Goal: Transaction & Acquisition: Obtain resource

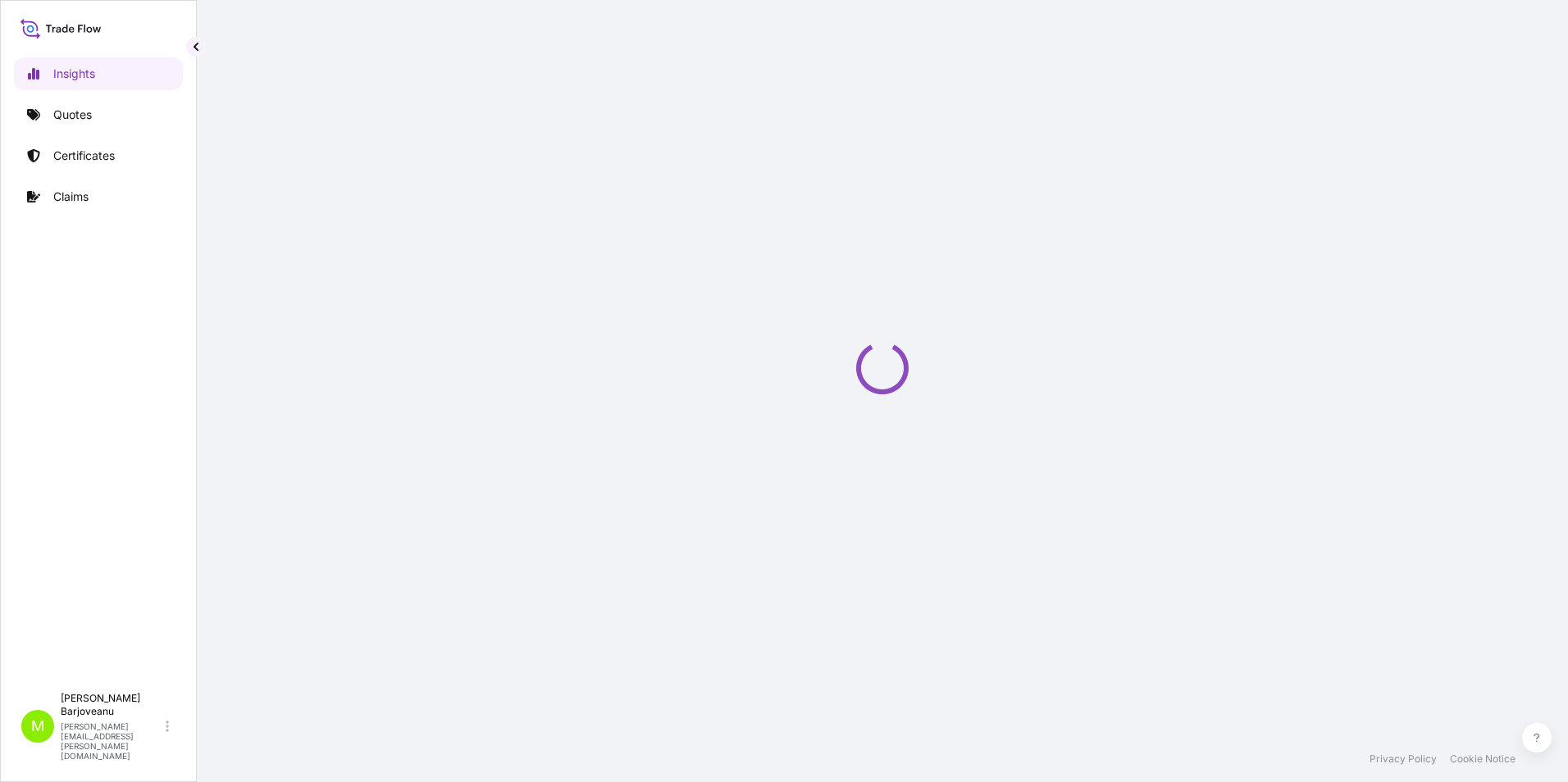
select select "2025"
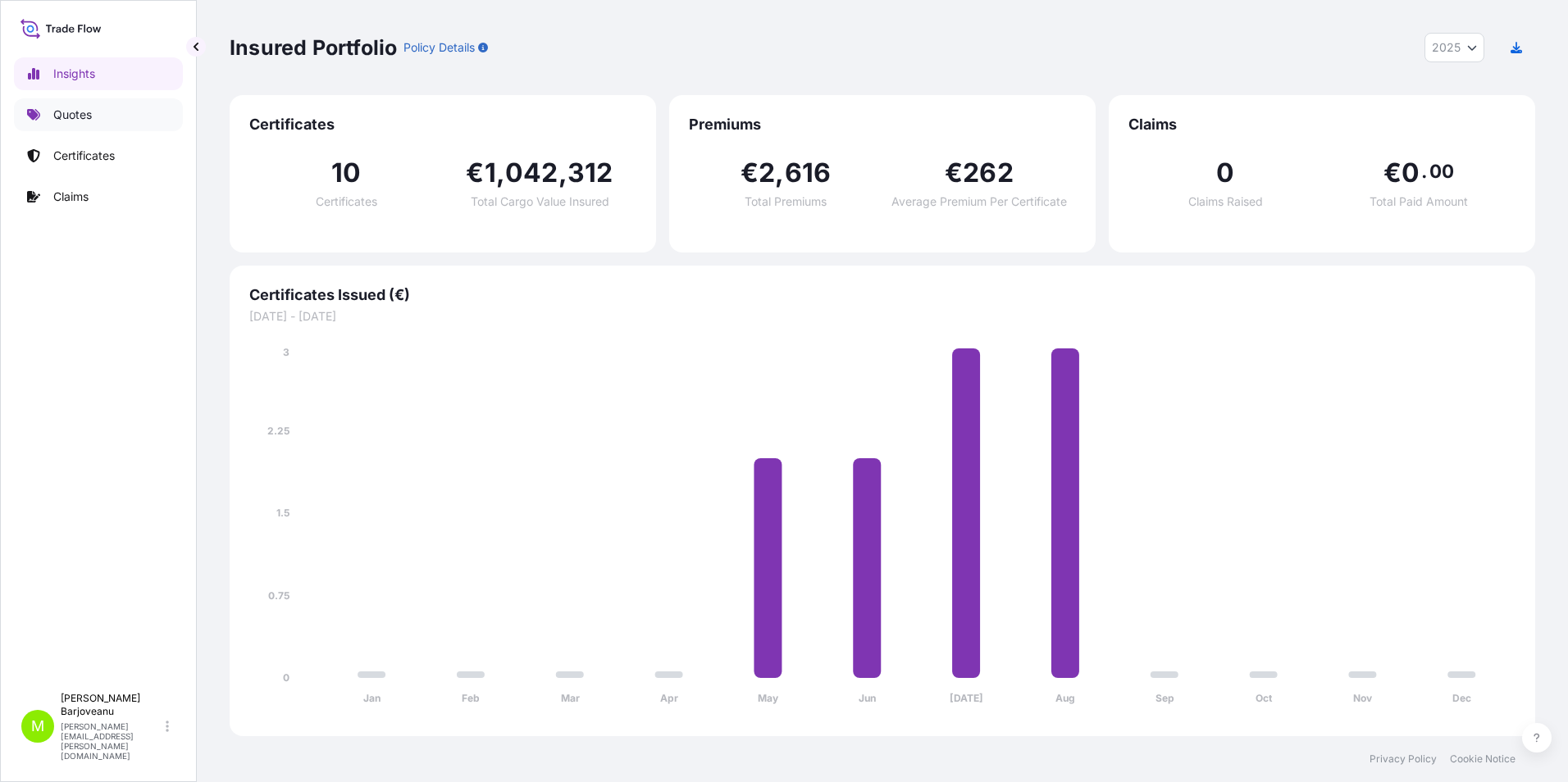
click at [79, 119] on p "Quotes" at bounding box center [73, 115] width 38 height 17
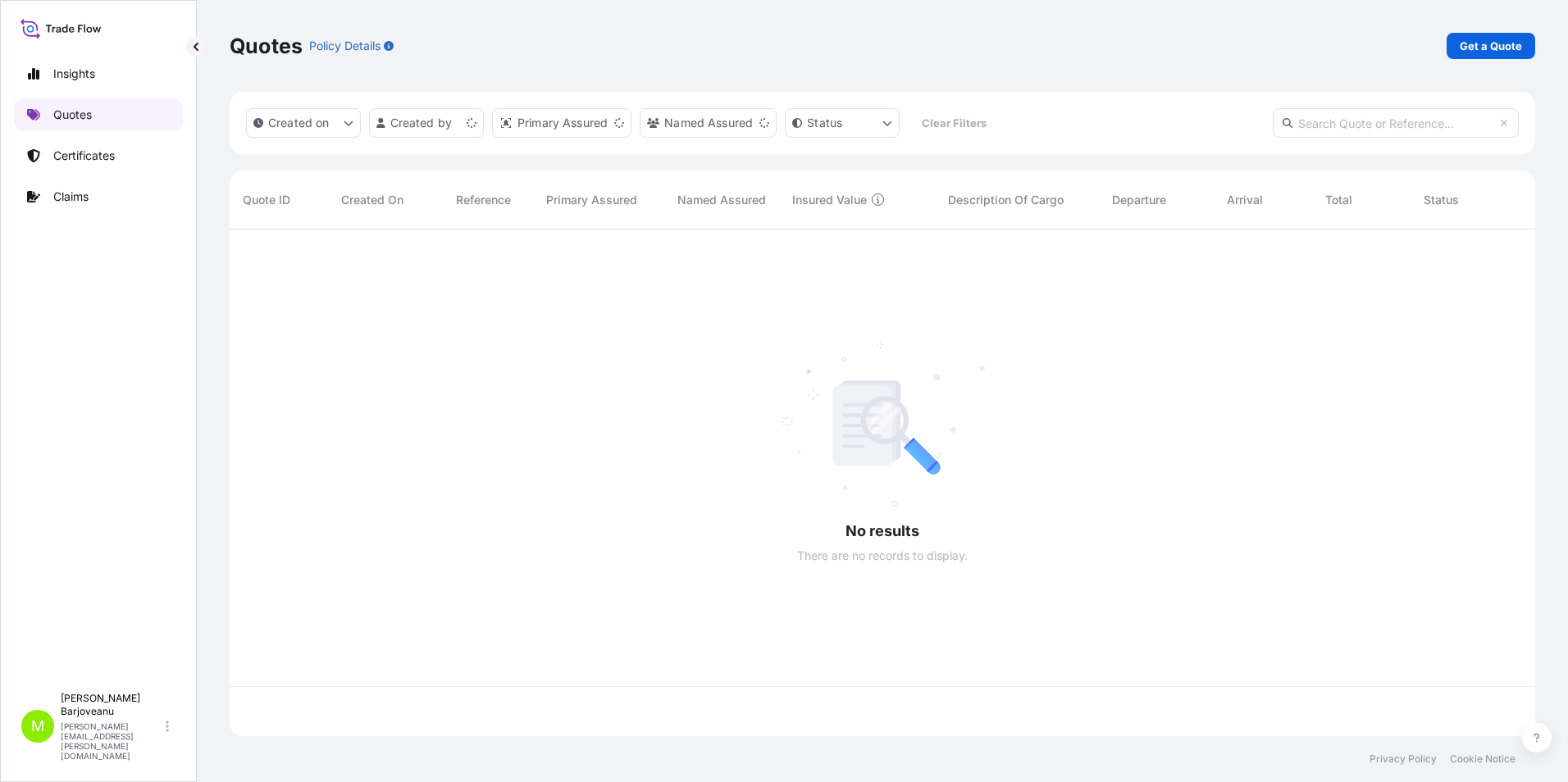
scroll to position [503, 1293]
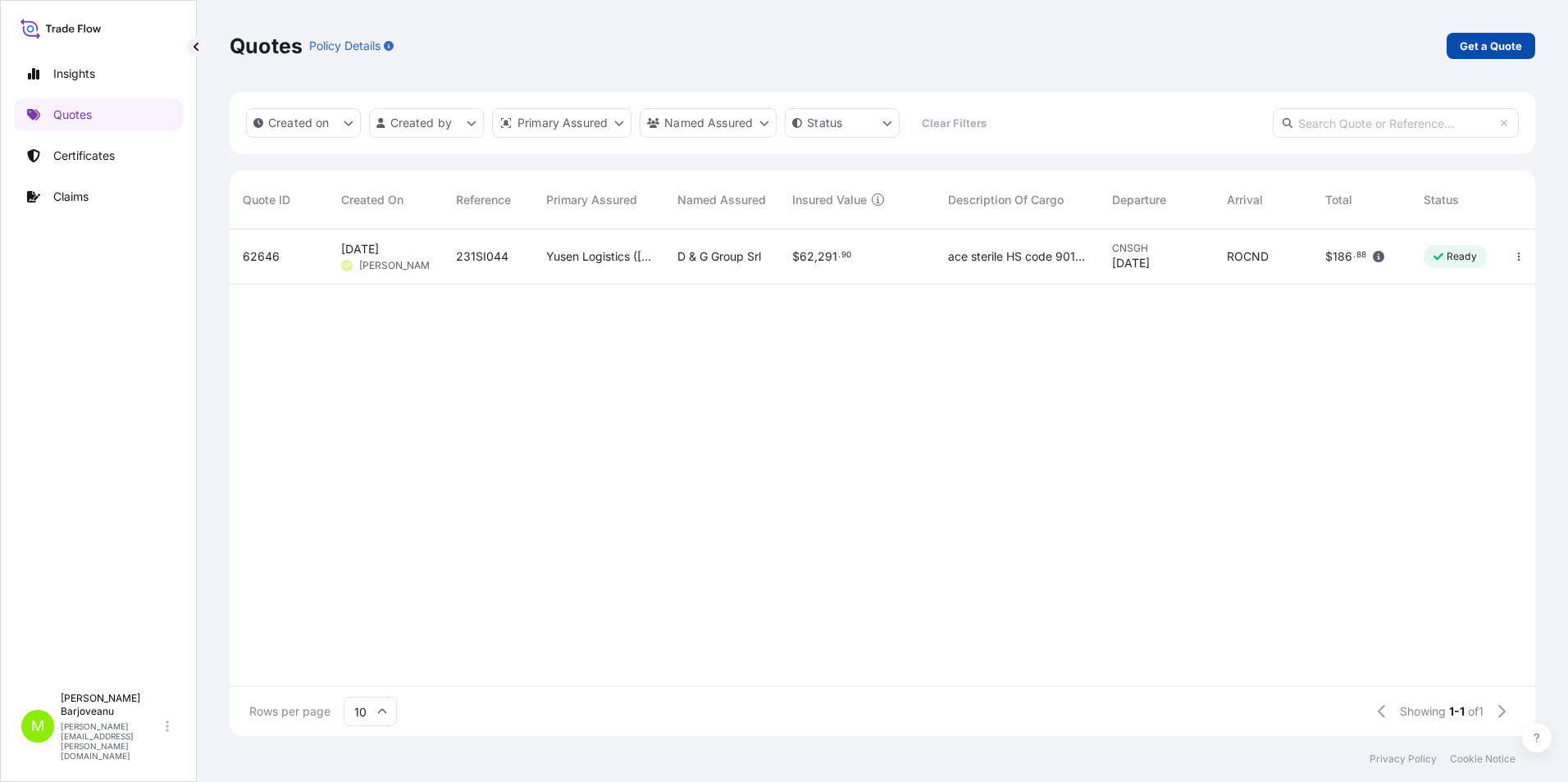
click at [1505, 41] on p "Get a Quote" at bounding box center [1491, 46] width 63 height 17
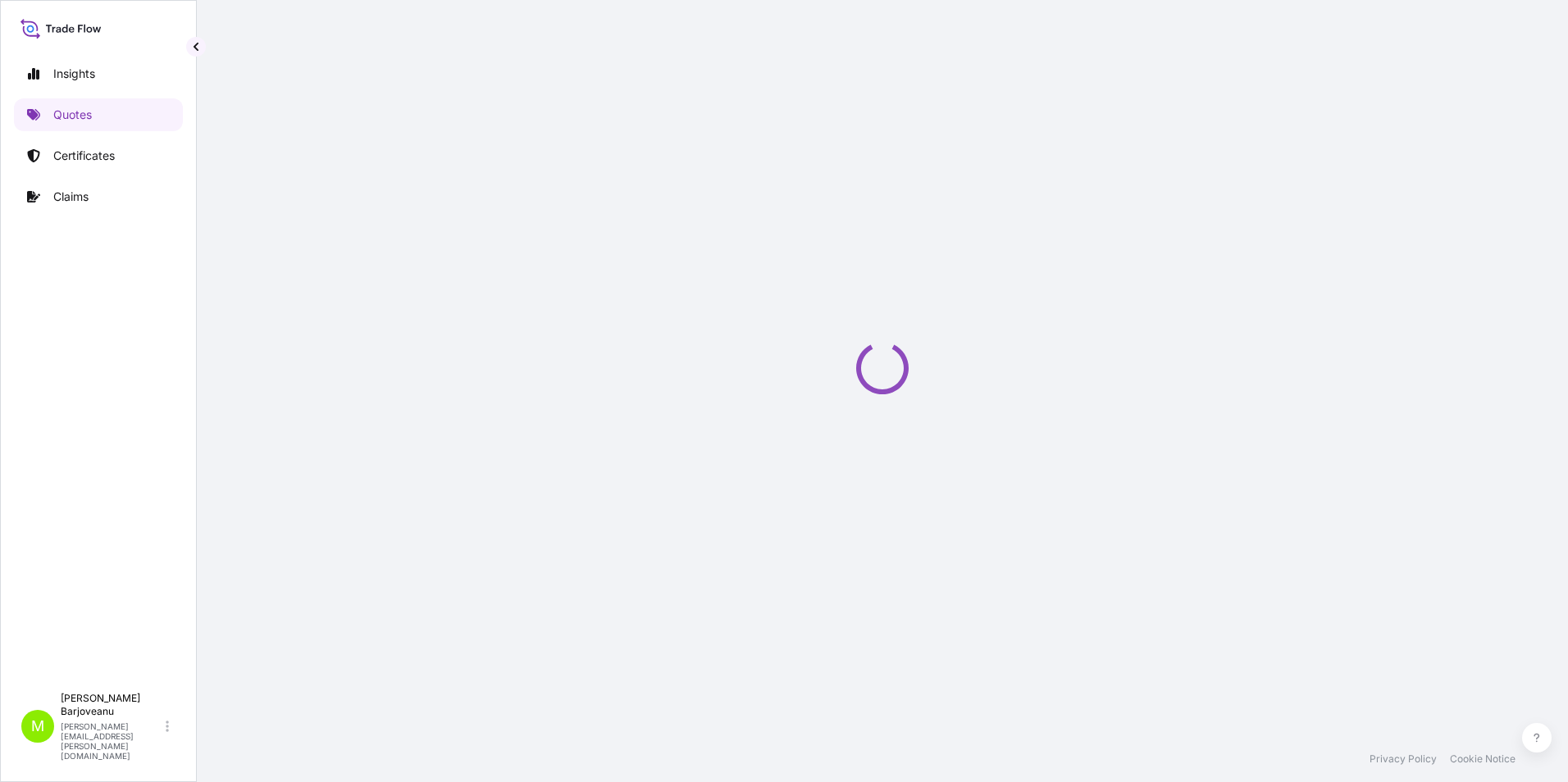
select select "Sea"
select select "21"
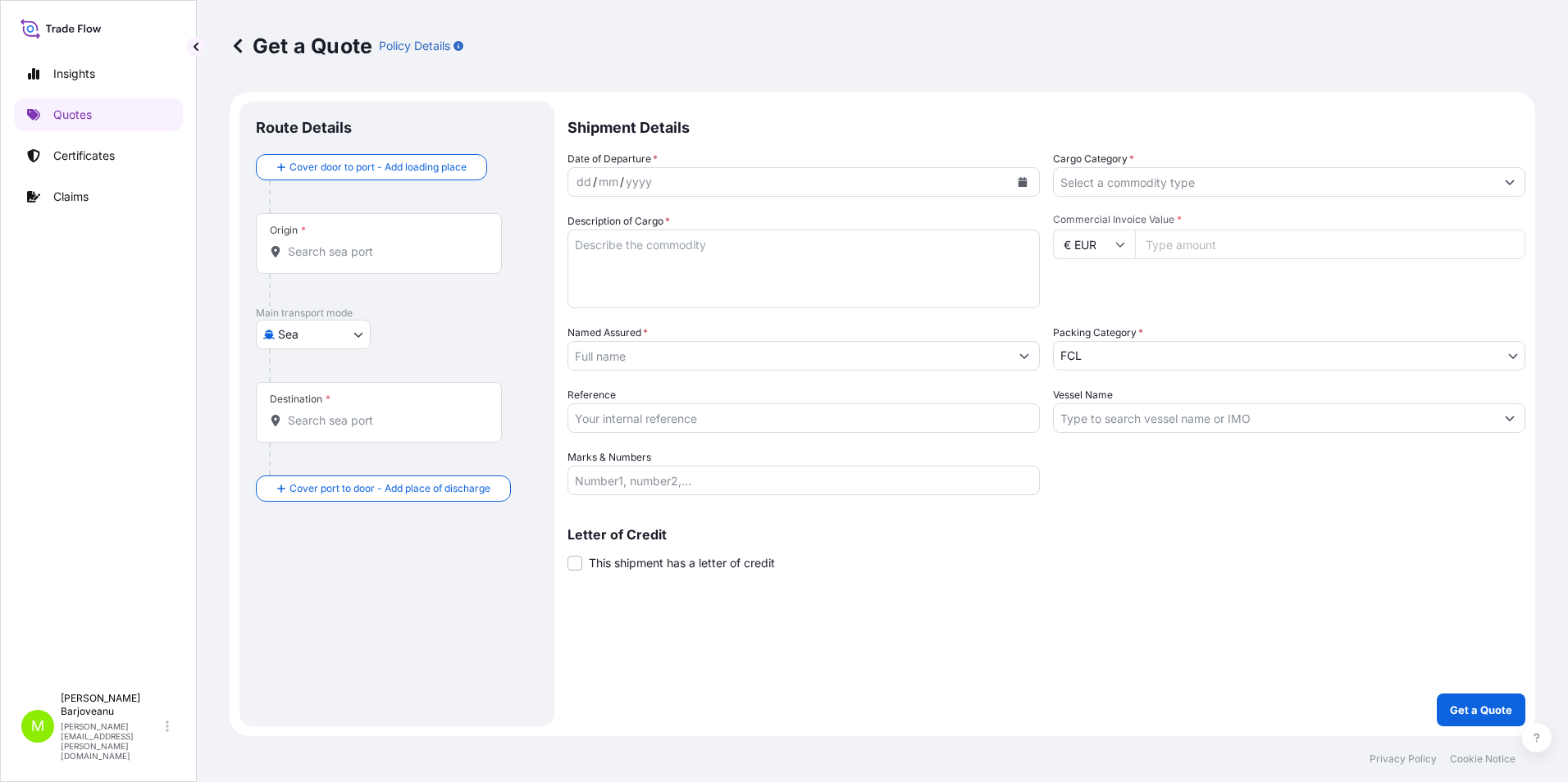
click at [334, 345] on body "Insights Quotes Certificates Claims M [PERSON_NAME] [PERSON_NAME][EMAIL_ADDRESS…" at bounding box center [784, 391] width 1568 height 782
click at [325, 409] on div "Land" at bounding box center [313, 406] width 102 height 29
select select "Land"
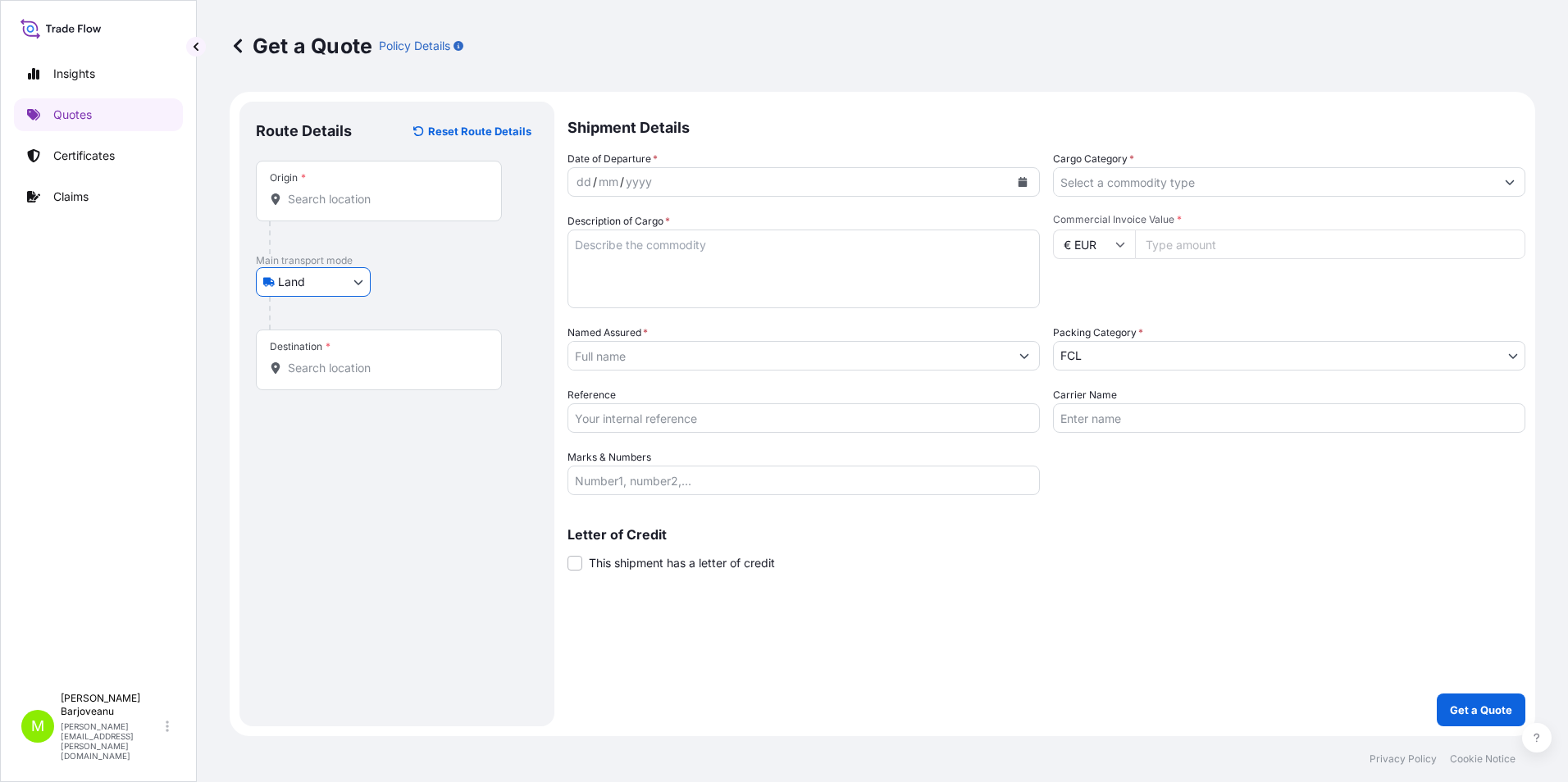
click at [342, 198] on input "Origin *" at bounding box center [384, 200] width 194 height 17
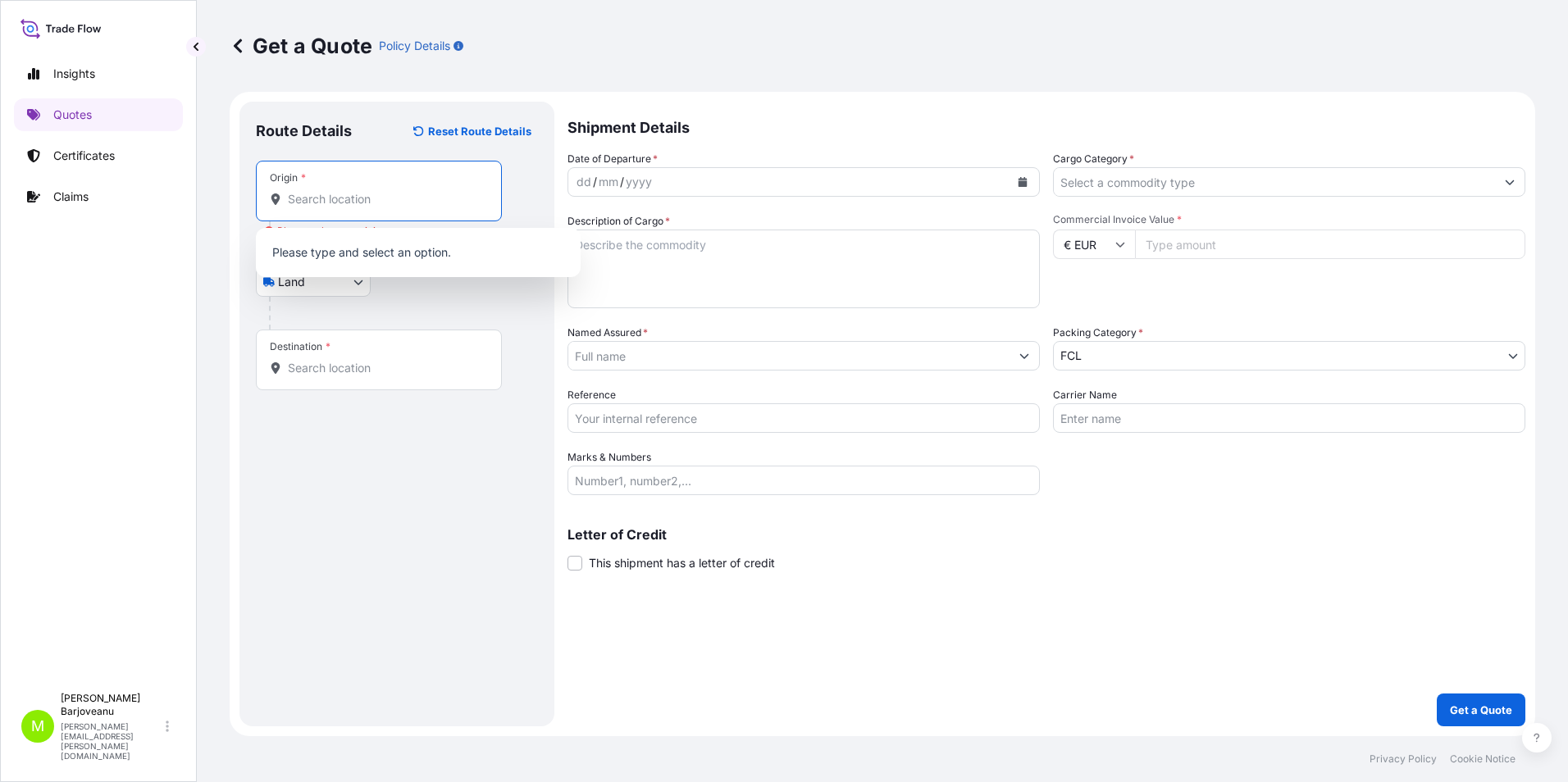
click at [342, 191] on input "Origin * Please select an origin" at bounding box center [384, 200] width 194 height 17
paste input "[GEOGRAPHIC_DATA]"
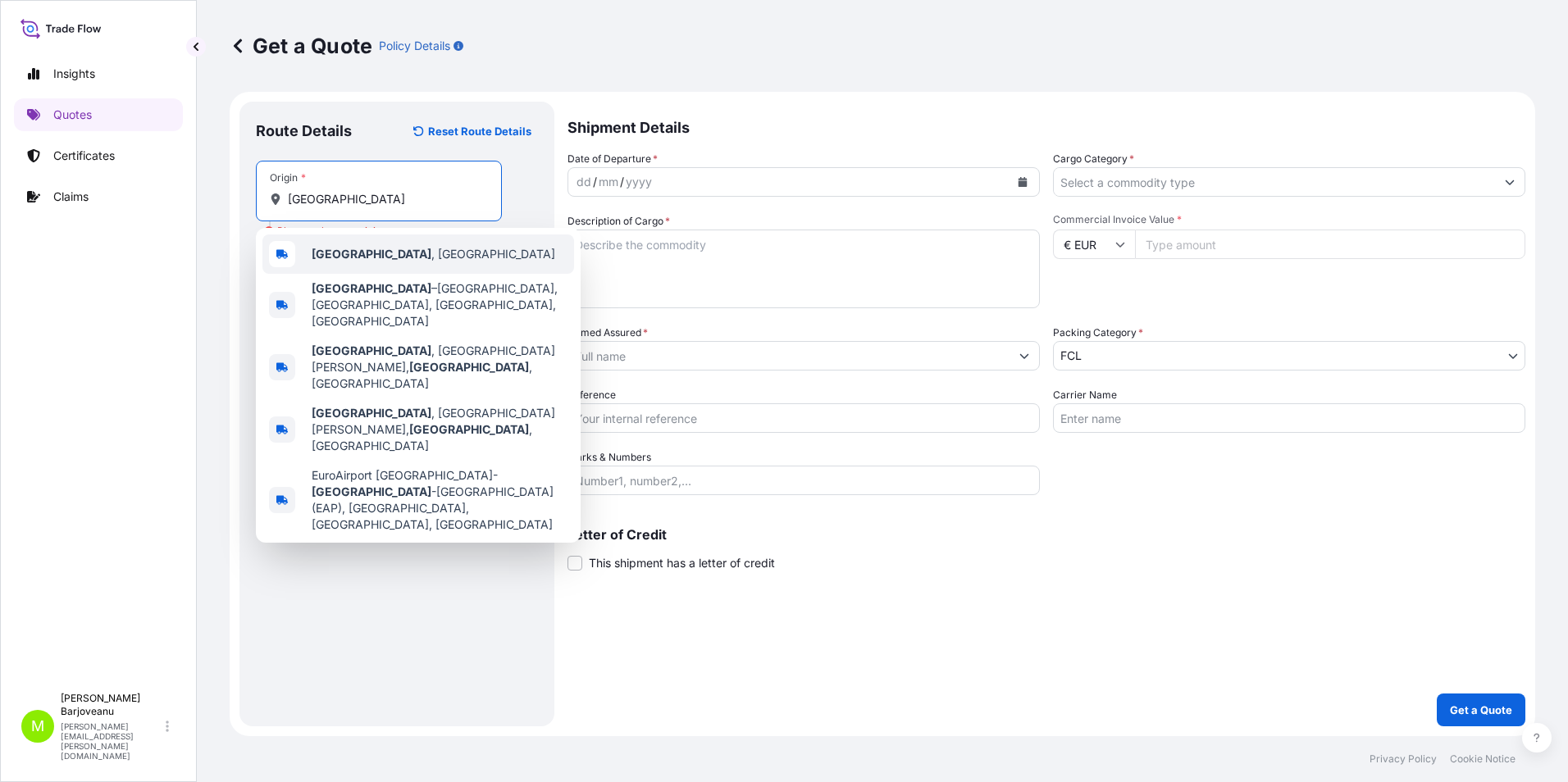
click at [435, 254] on div "[GEOGRAPHIC_DATA] , [GEOGRAPHIC_DATA]" at bounding box center [418, 254] width 312 height 39
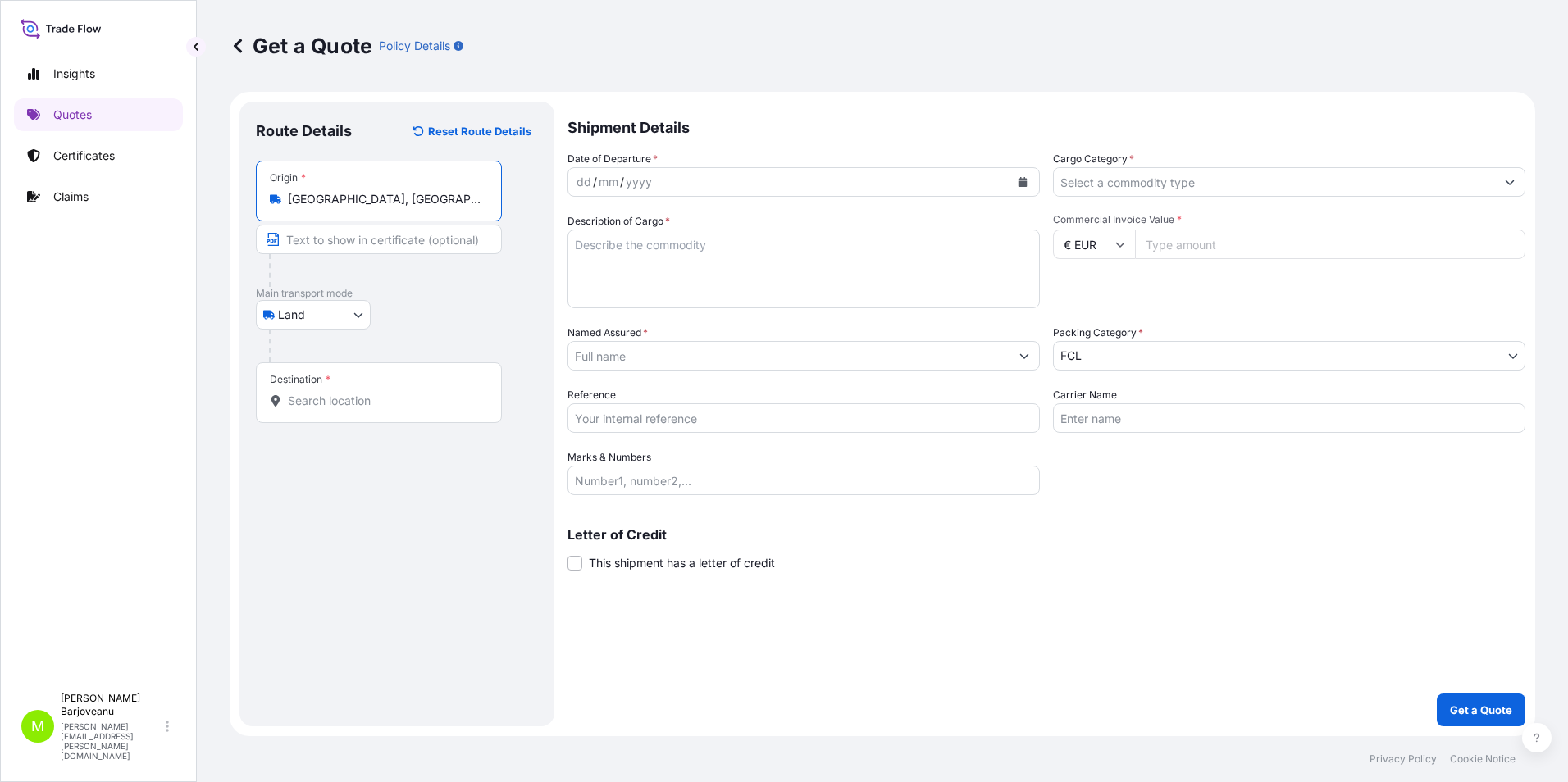
type input "[GEOGRAPHIC_DATA], [GEOGRAPHIC_DATA]"
click at [336, 386] on div "Destination *" at bounding box center [379, 393] width 246 height 61
click at [336, 393] on input "Destination *" at bounding box center [384, 401] width 194 height 17
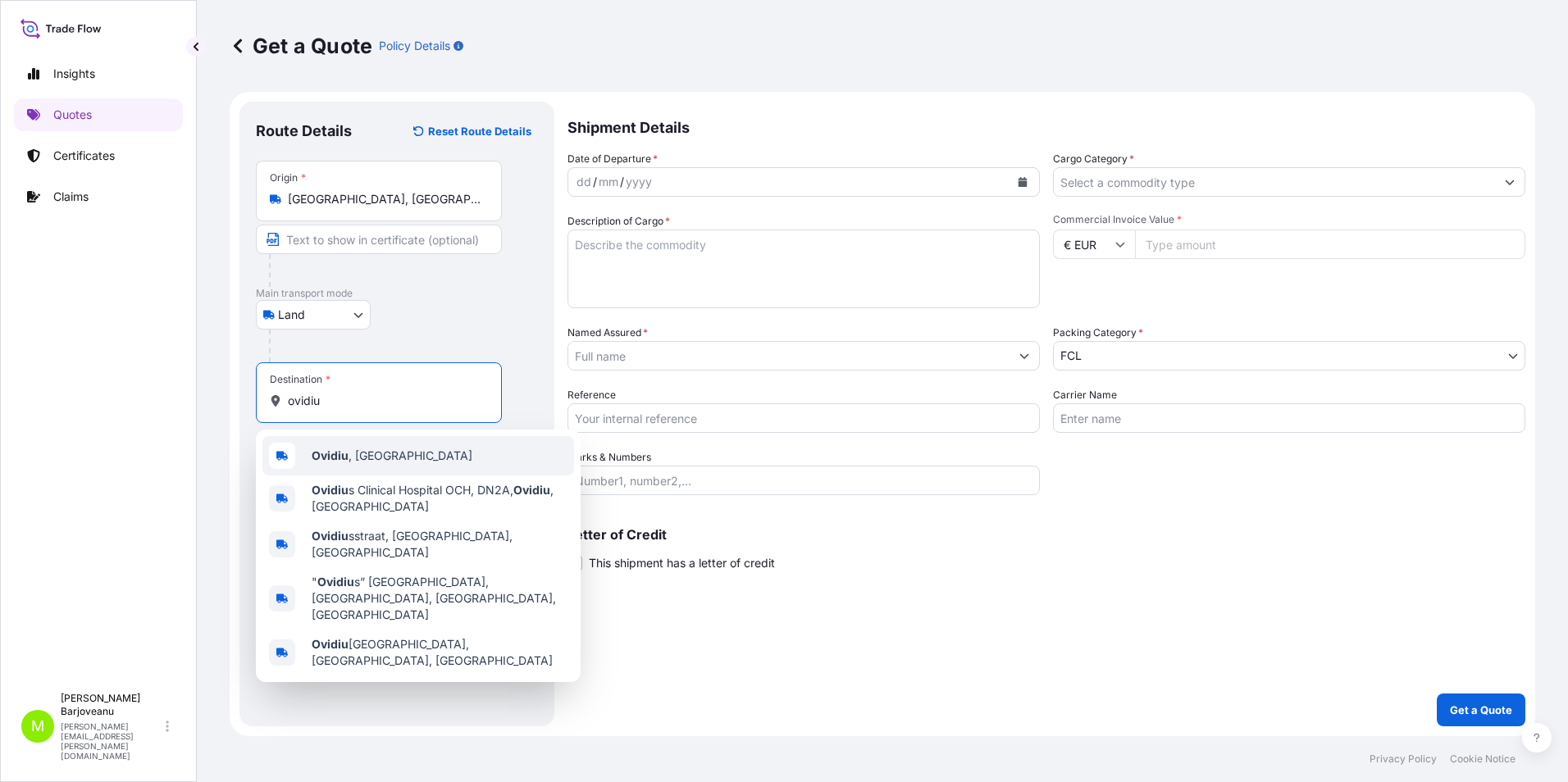
click at [388, 457] on span "Ovidiu , [GEOGRAPHIC_DATA]" at bounding box center [392, 456] width 160 height 17
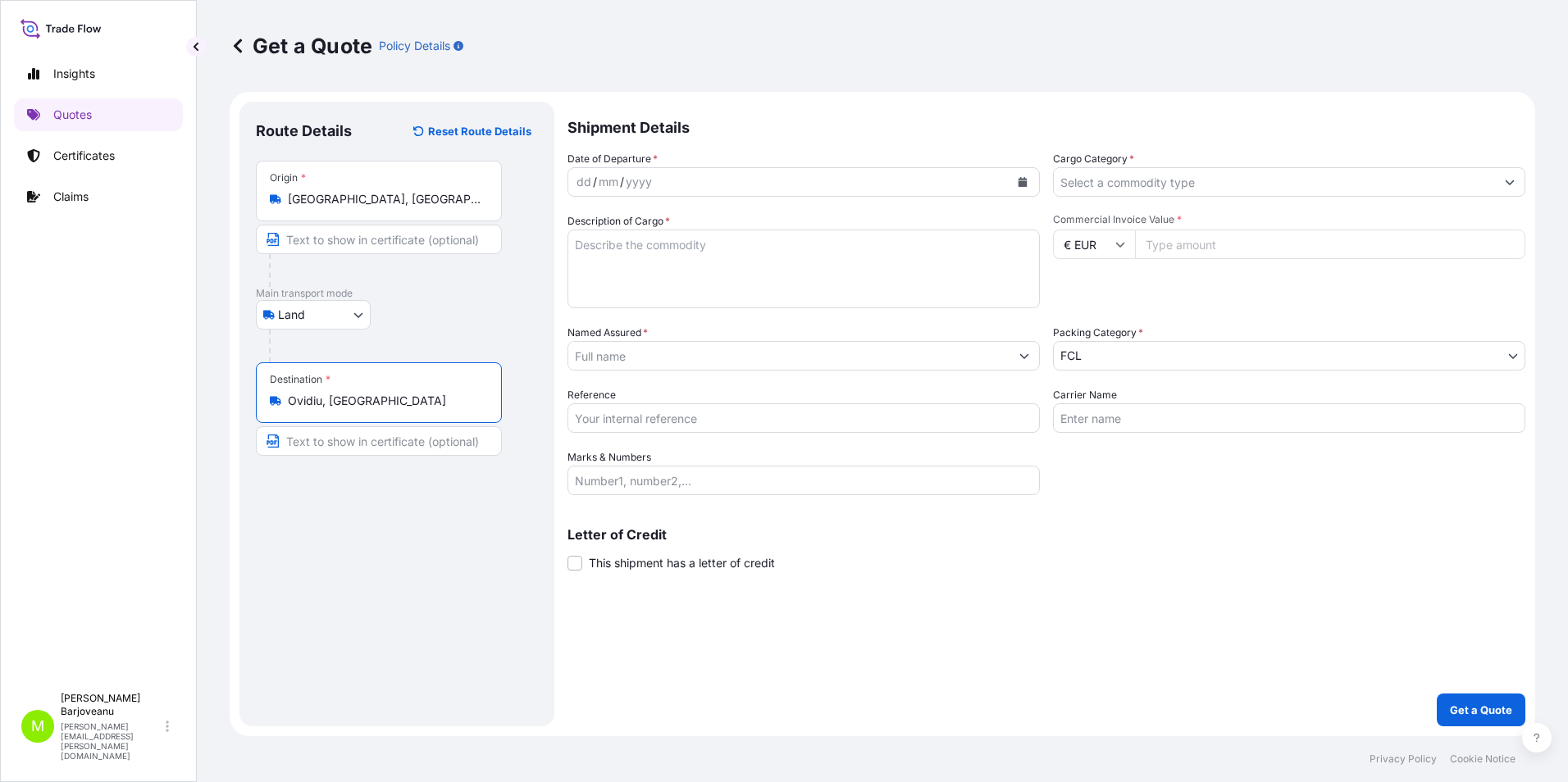
type input "Ovidiu, [GEOGRAPHIC_DATA]"
click at [669, 183] on div "dd / mm / yyyy" at bounding box center [789, 181] width 441 height 29
click at [1029, 182] on button "Calendar" at bounding box center [1022, 181] width 26 height 26
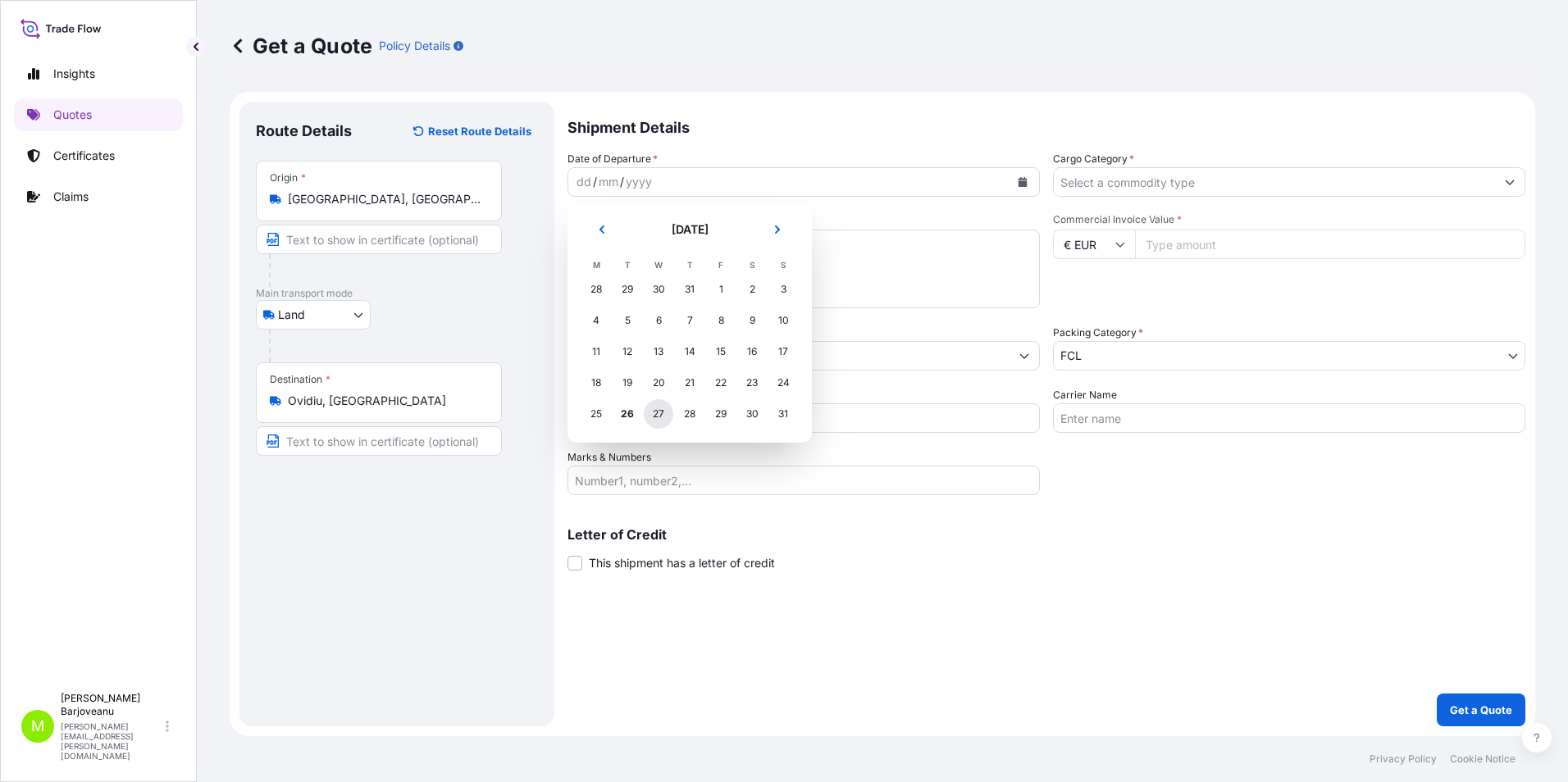
click at [664, 417] on div "27" at bounding box center [658, 414] width 29 height 29
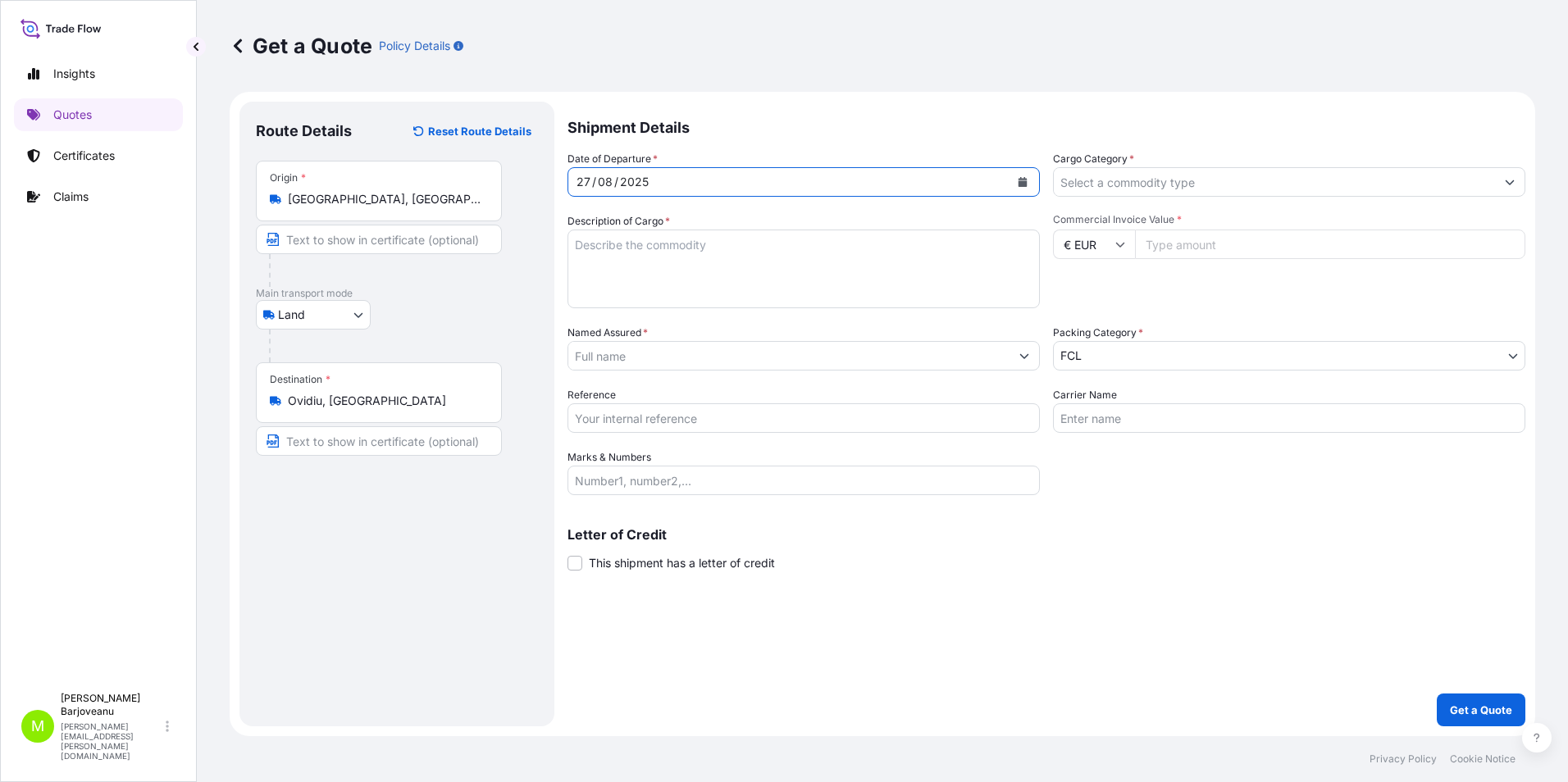
click at [1128, 186] on input "Cargo Category *" at bounding box center [1275, 181] width 441 height 29
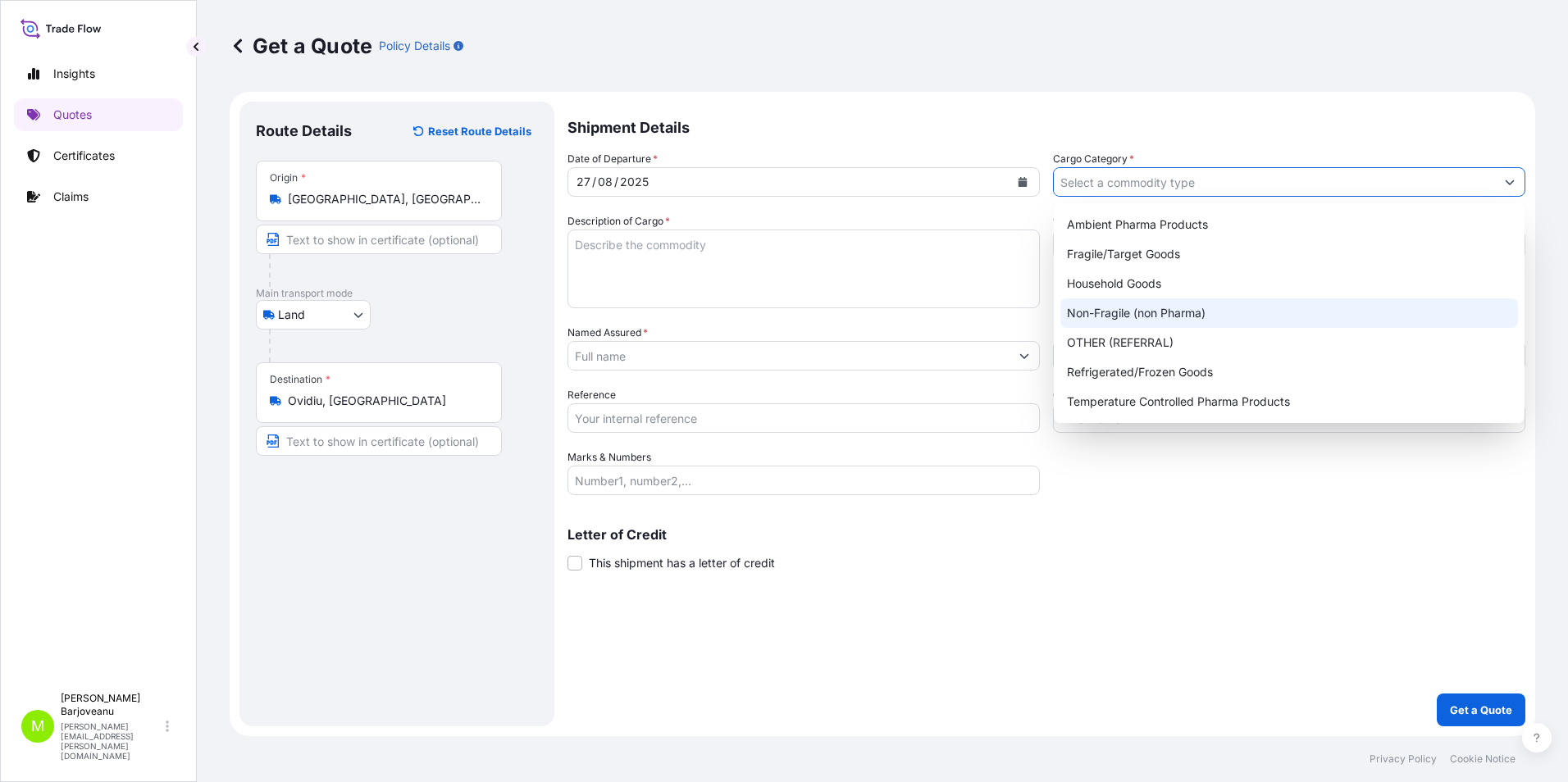
click at [1122, 315] on div "Non-Fragile (non Pharma)" at bounding box center [1290, 312] width 458 height 29
type input "Non-Fragile (non Pharma)"
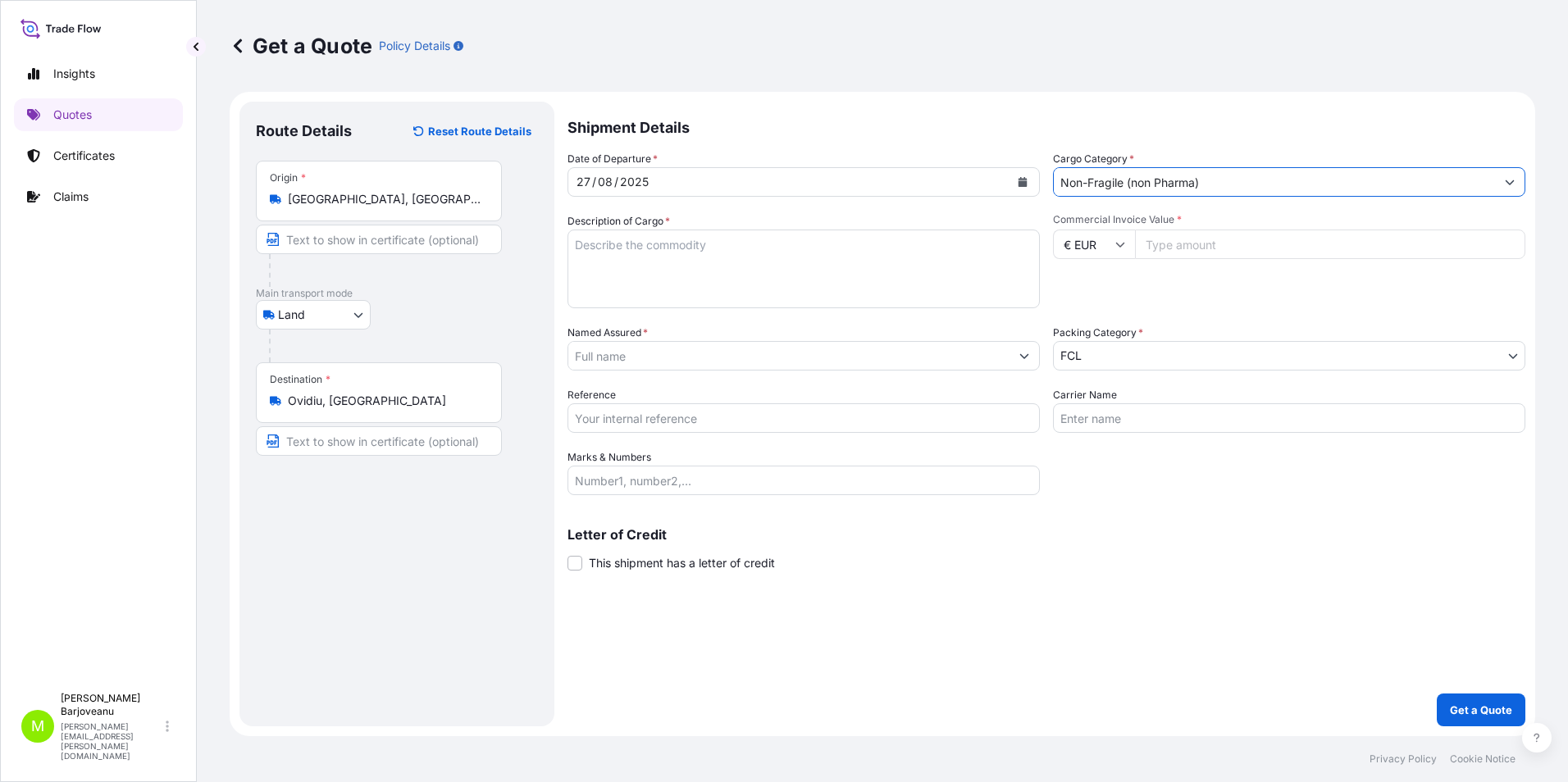
click at [1157, 248] on input "Commercial Invoice Value *" at bounding box center [1330, 244] width 390 height 29
paste input "290944"
type input "290944"
click at [1202, 310] on div "Date of Departure * [DATE] Cargo Category * Non-Fragile (non Pharma) Descriptio…" at bounding box center [1046, 323] width 958 height 344
click at [1145, 357] on body "Insights Quotes Certificates Claims M [PERSON_NAME] [PERSON_NAME][EMAIL_ADDRESS…" at bounding box center [784, 391] width 1568 height 782
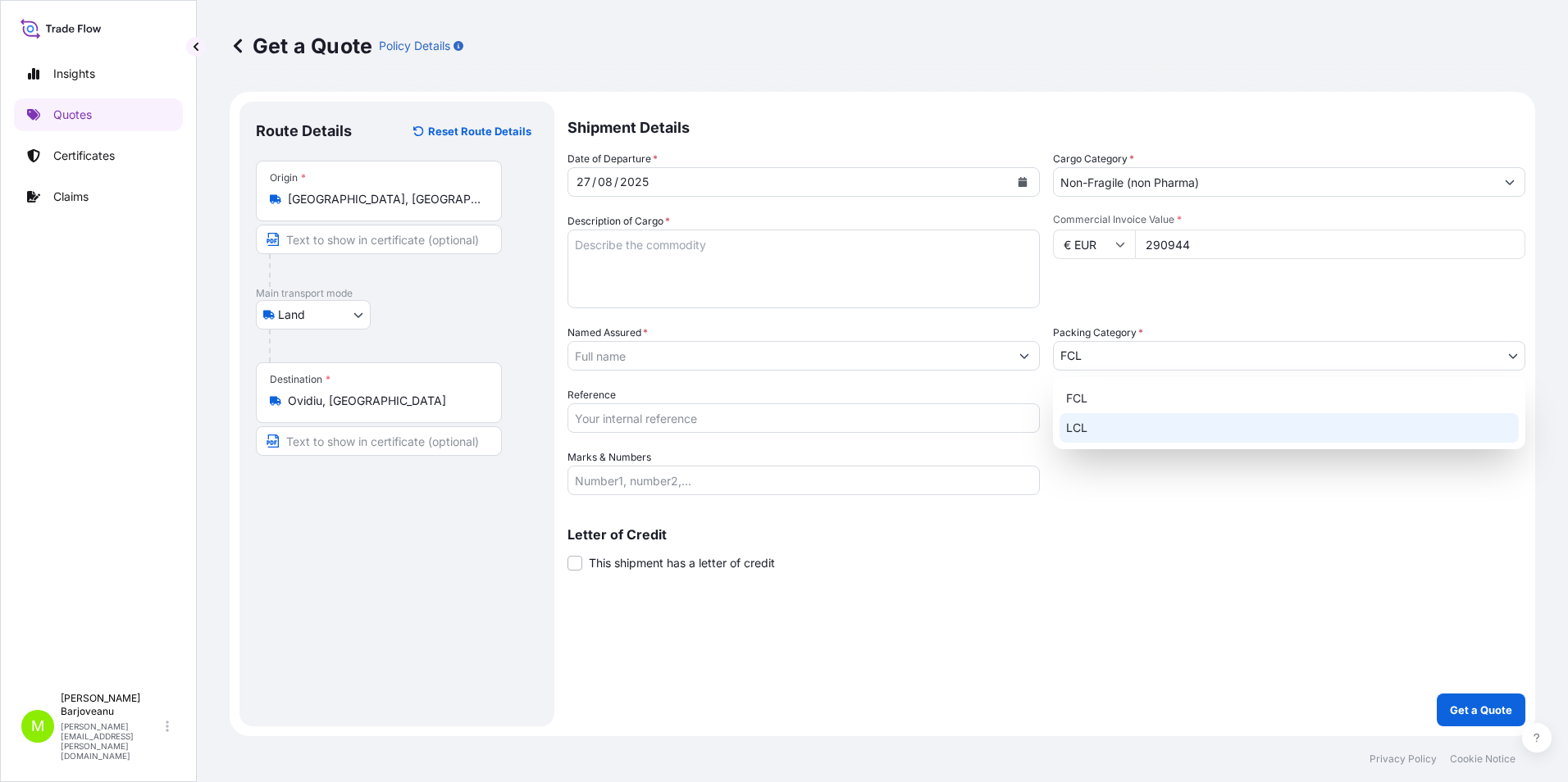
click at [1136, 434] on div "LCL" at bounding box center [1289, 428] width 459 height 29
select select "22"
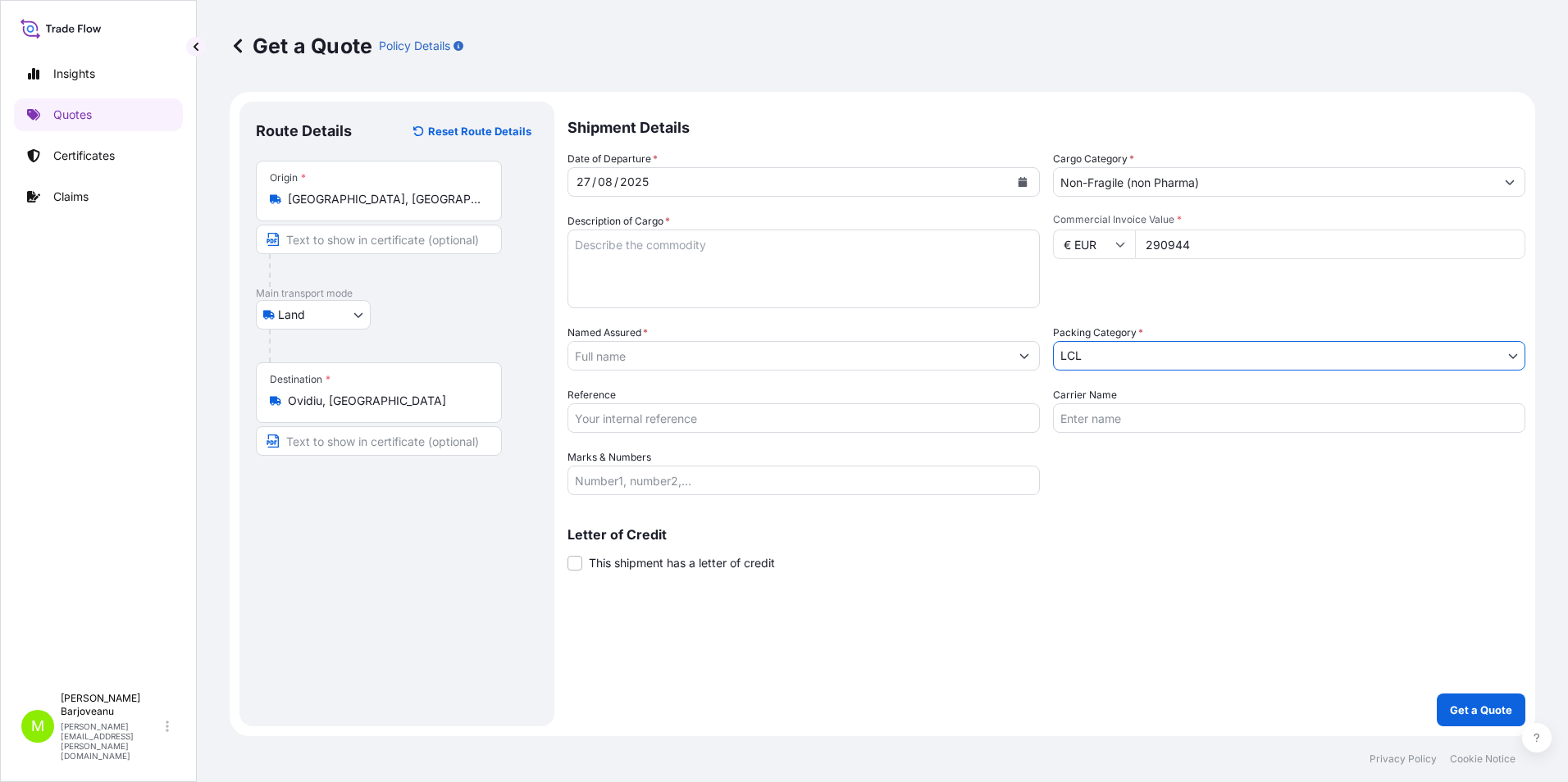
drag, startPoint x: 1135, startPoint y: 566, endPoint x: 1157, endPoint y: 577, distance: 24.6
click at [1135, 567] on div "Letter of Credit This shipment has a letter of credit Letter of credit * Letter…" at bounding box center [1046, 550] width 958 height 43
click at [974, 366] on input "Named Assured *" at bounding box center [789, 355] width 441 height 29
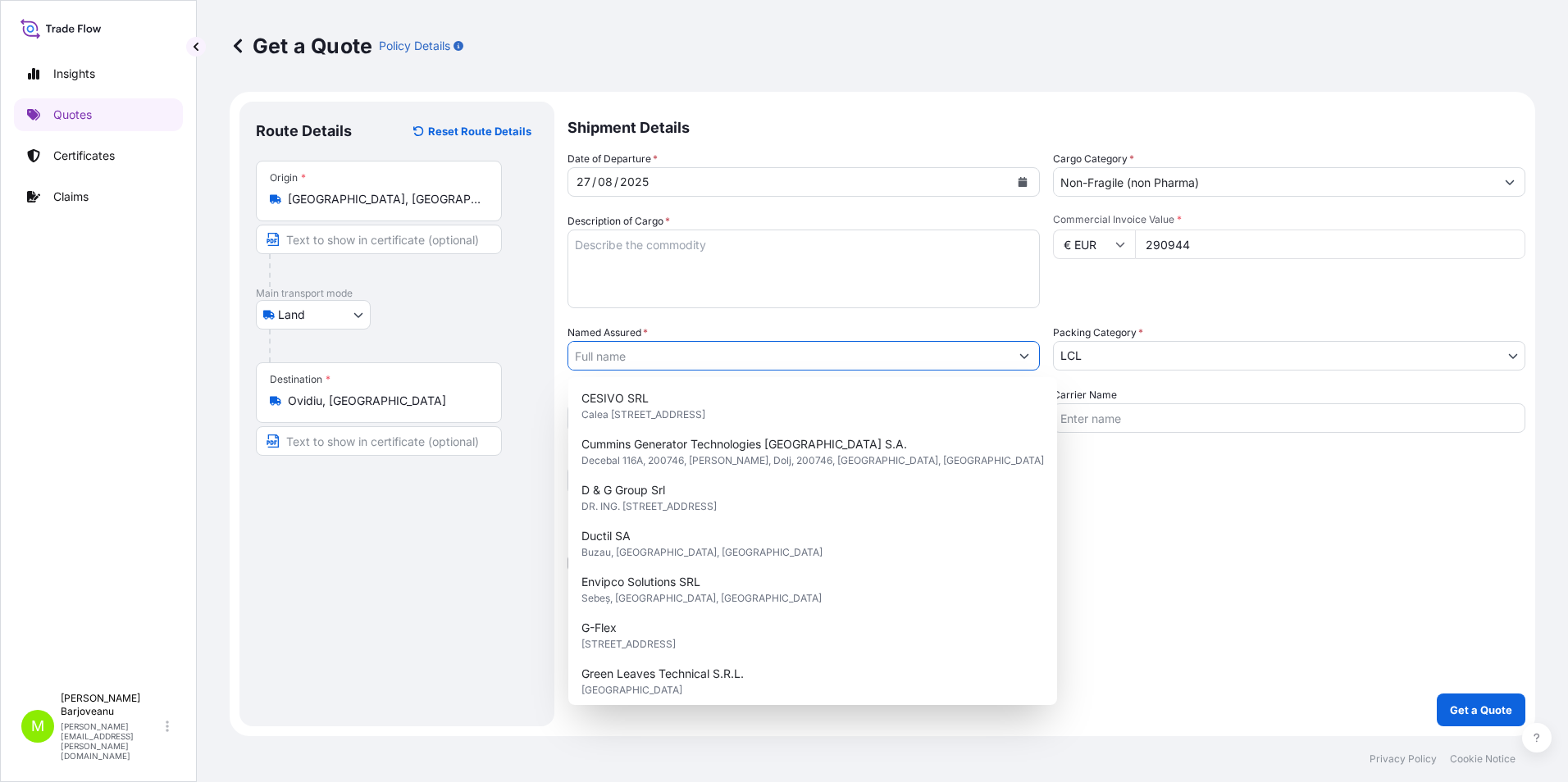
click at [974, 366] on input "Named Assured *" at bounding box center [789, 355] width 441 height 29
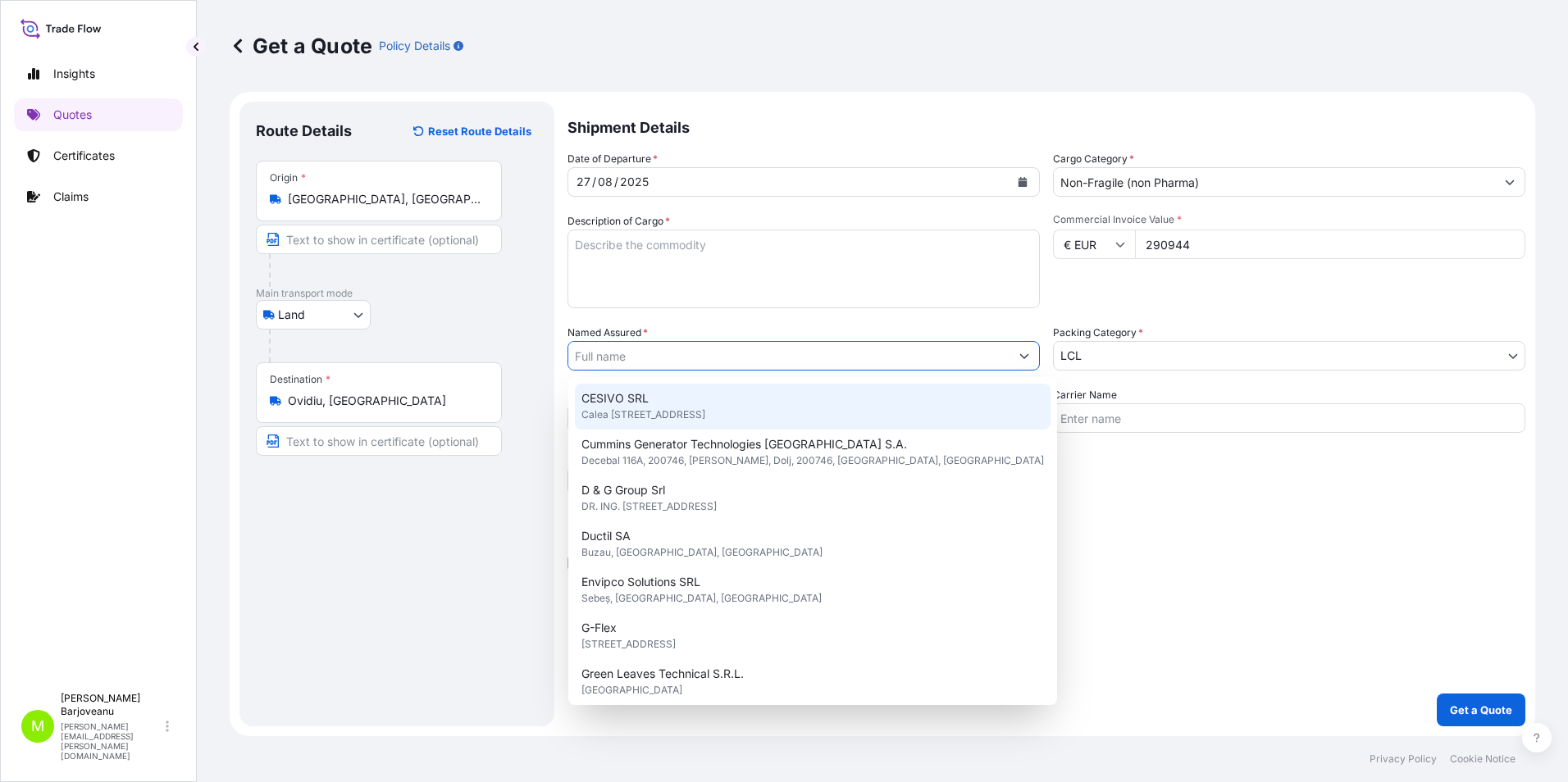
paste input "WATERMOTA SRL"
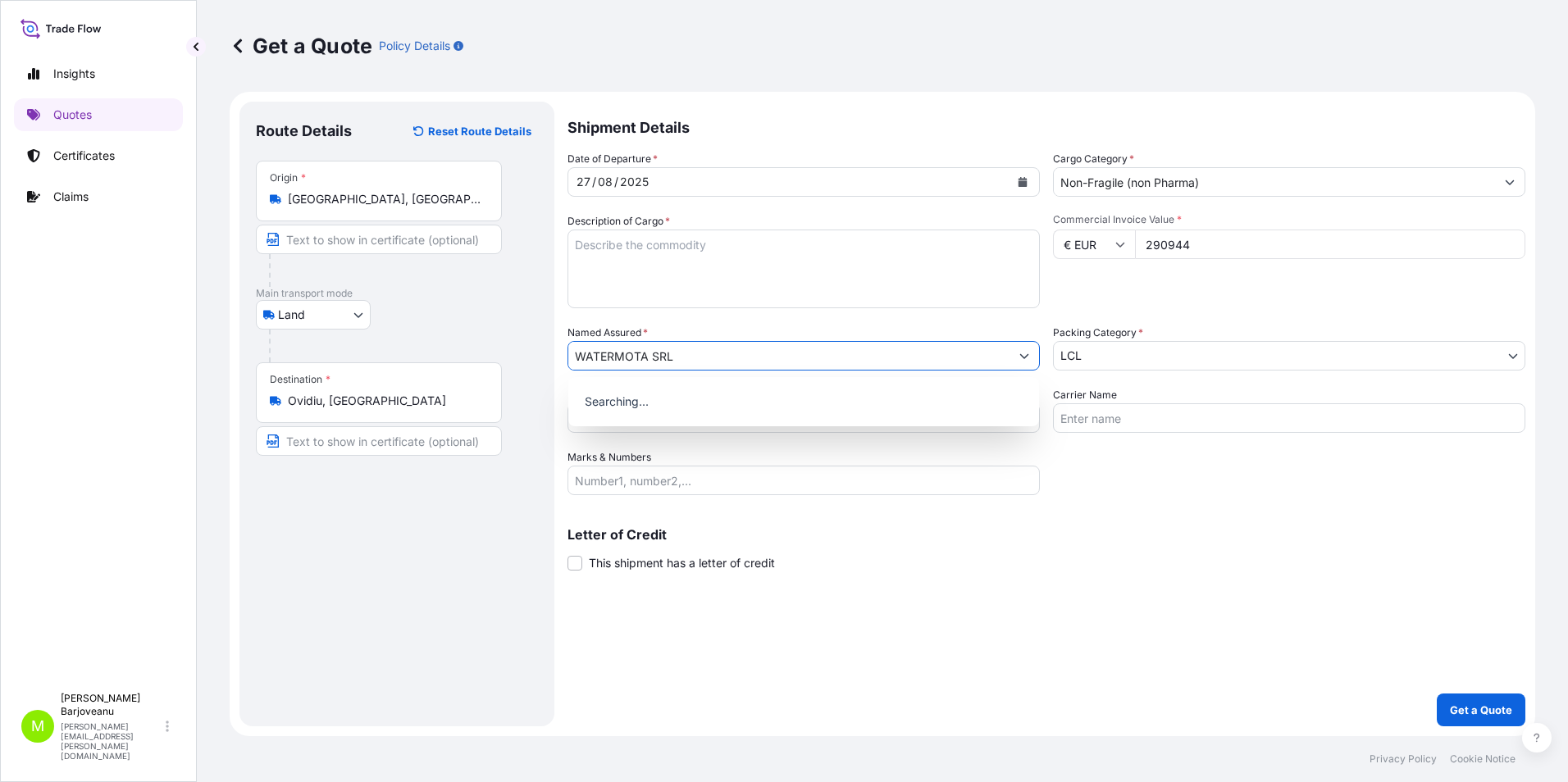
type input "WATERMOTA SRL"
click at [474, 595] on div "Route Details Reset Route Details Place of loading Road / [GEOGRAPHIC_DATA] / I…" at bounding box center [397, 414] width 283 height 592
click at [685, 358] on input "WATERMOTA SRL" at bounding box center [789, 355] width 441 height 29
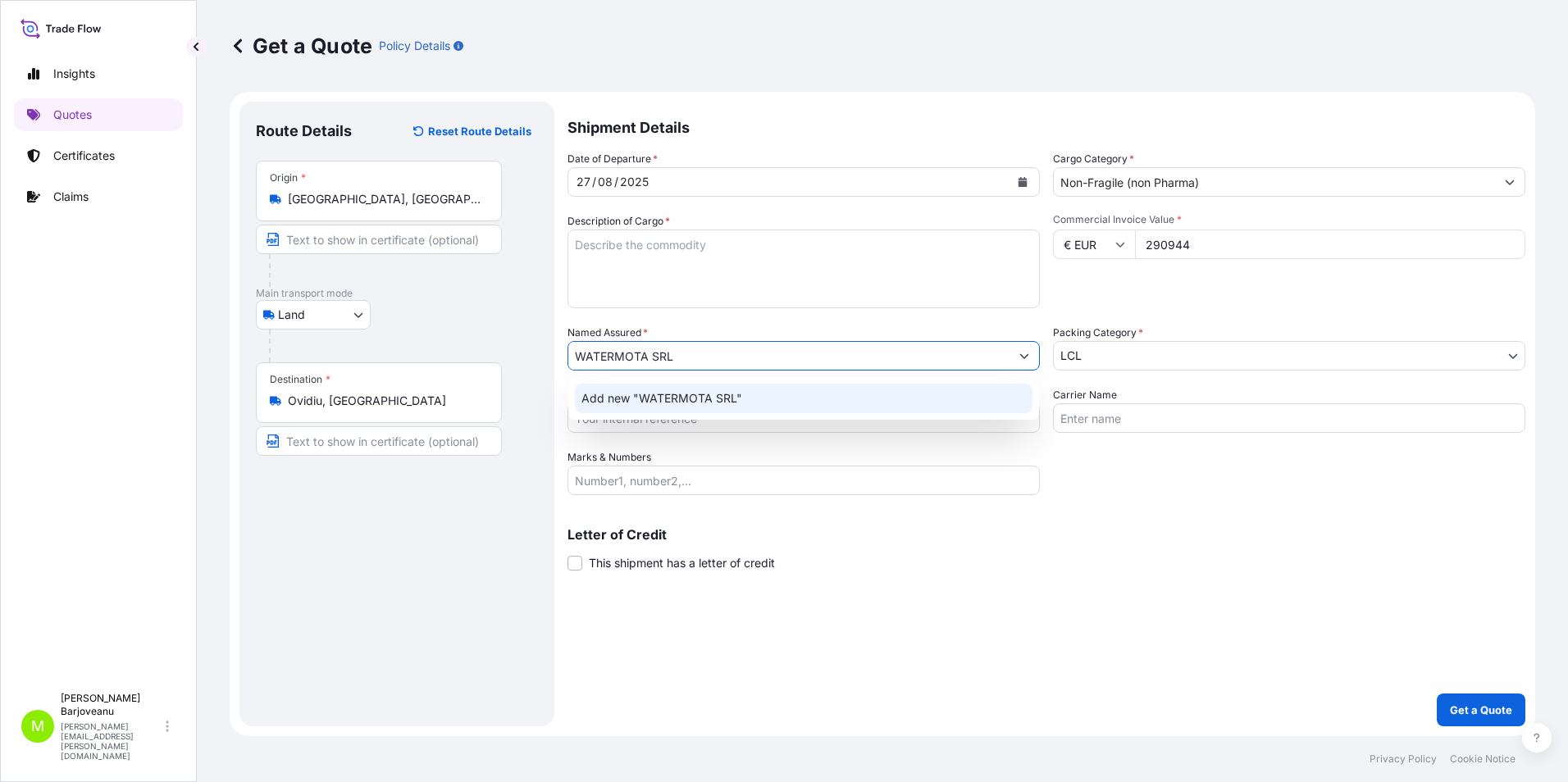
click at [703, 394] on span "Add new "WATERMOTA SRL"" at bounding box center [662, 399] width 160 height 17
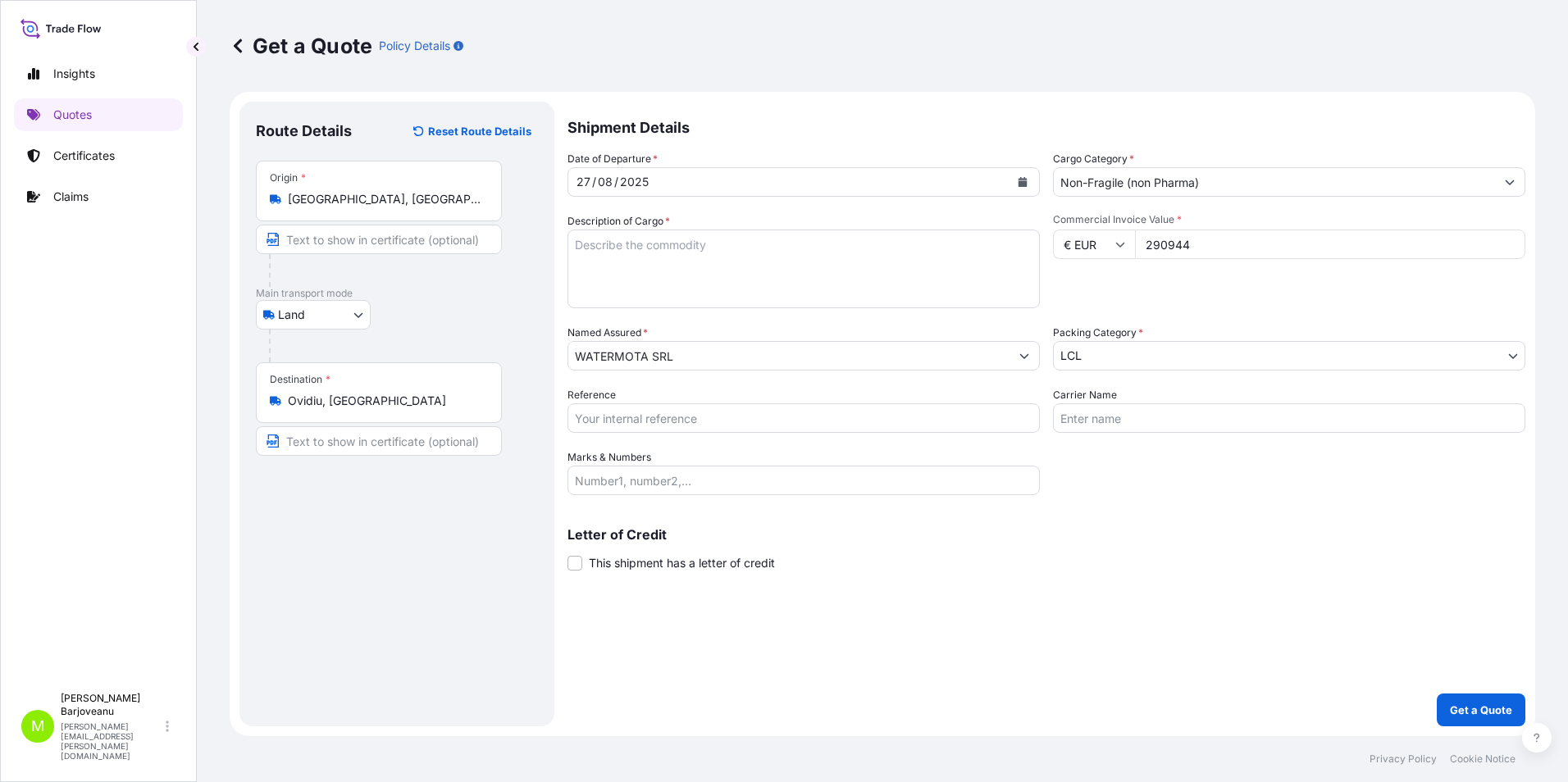
click at [1045, 627] on div "Shipment Details Date of Departure * [DATE] Cargo Category * Non-Fragile (non P…" at bounding box center [1046, 414] width 958 height 625
click at [761, 277] on textarea "Description of Cargo *" at bounding box center [803, 269] width 472 height 79
type textarea "machinery"
click at [1274, 622] on div "Shipment Details Date of Departure * [DATE] Cargo Category * Non-Fragile (non P…" at bounding box center [1046, 414] width 958 height 625
click at [1456, 713] on p "Get a Quote" at bounding box center [1481, 710] width 63 height 17
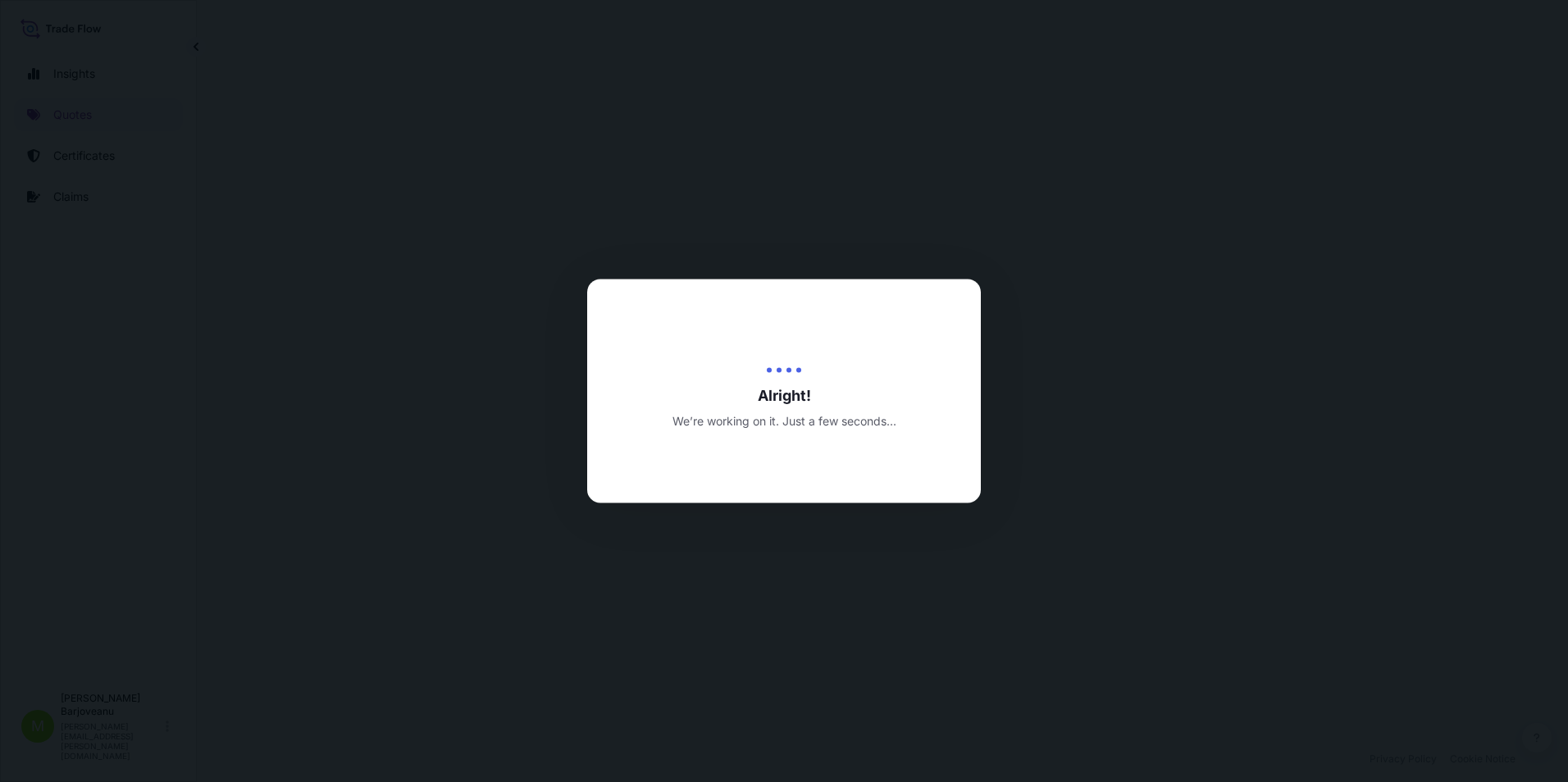
select select "Land"
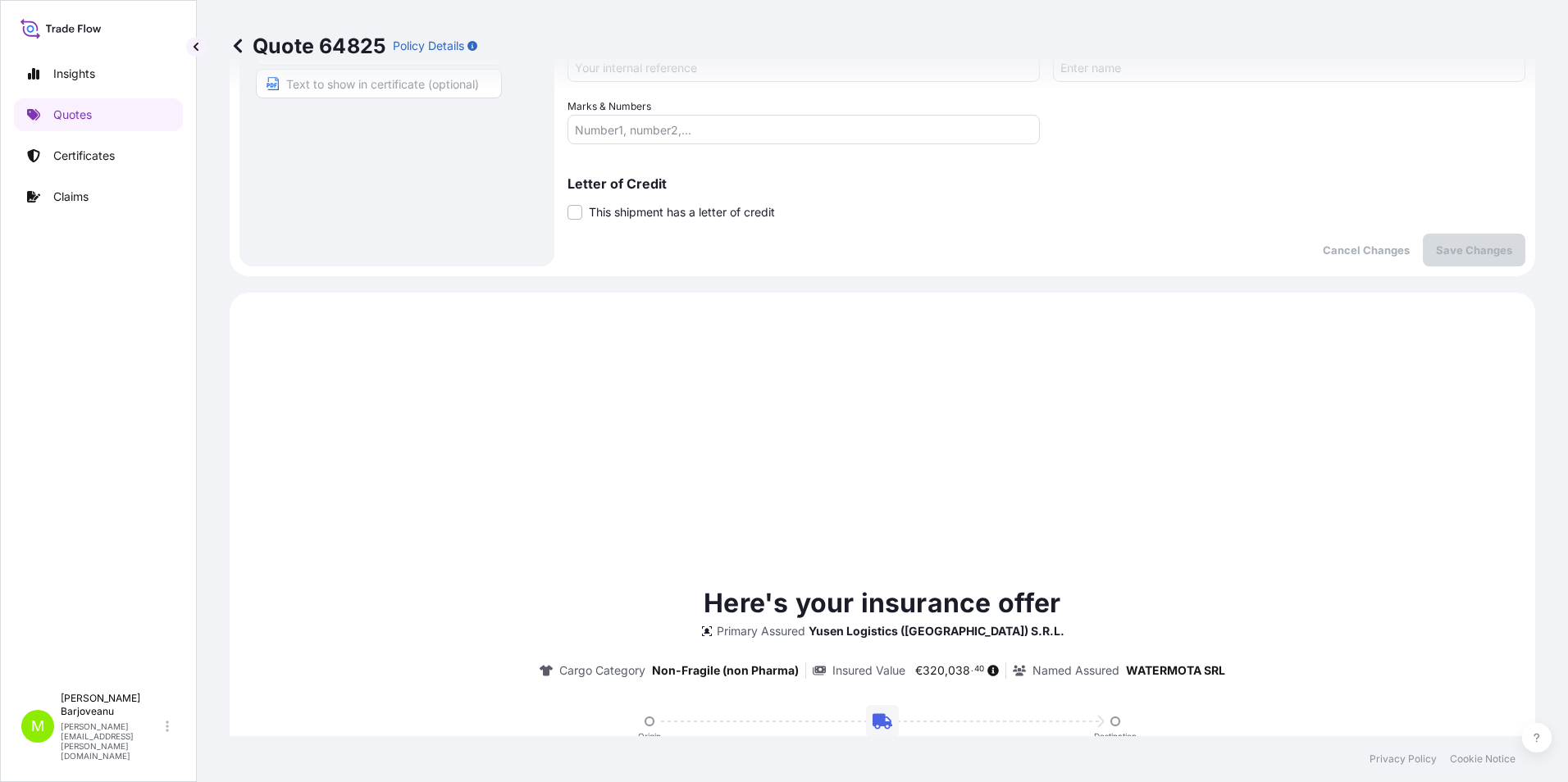
scroll to position [561, 0]
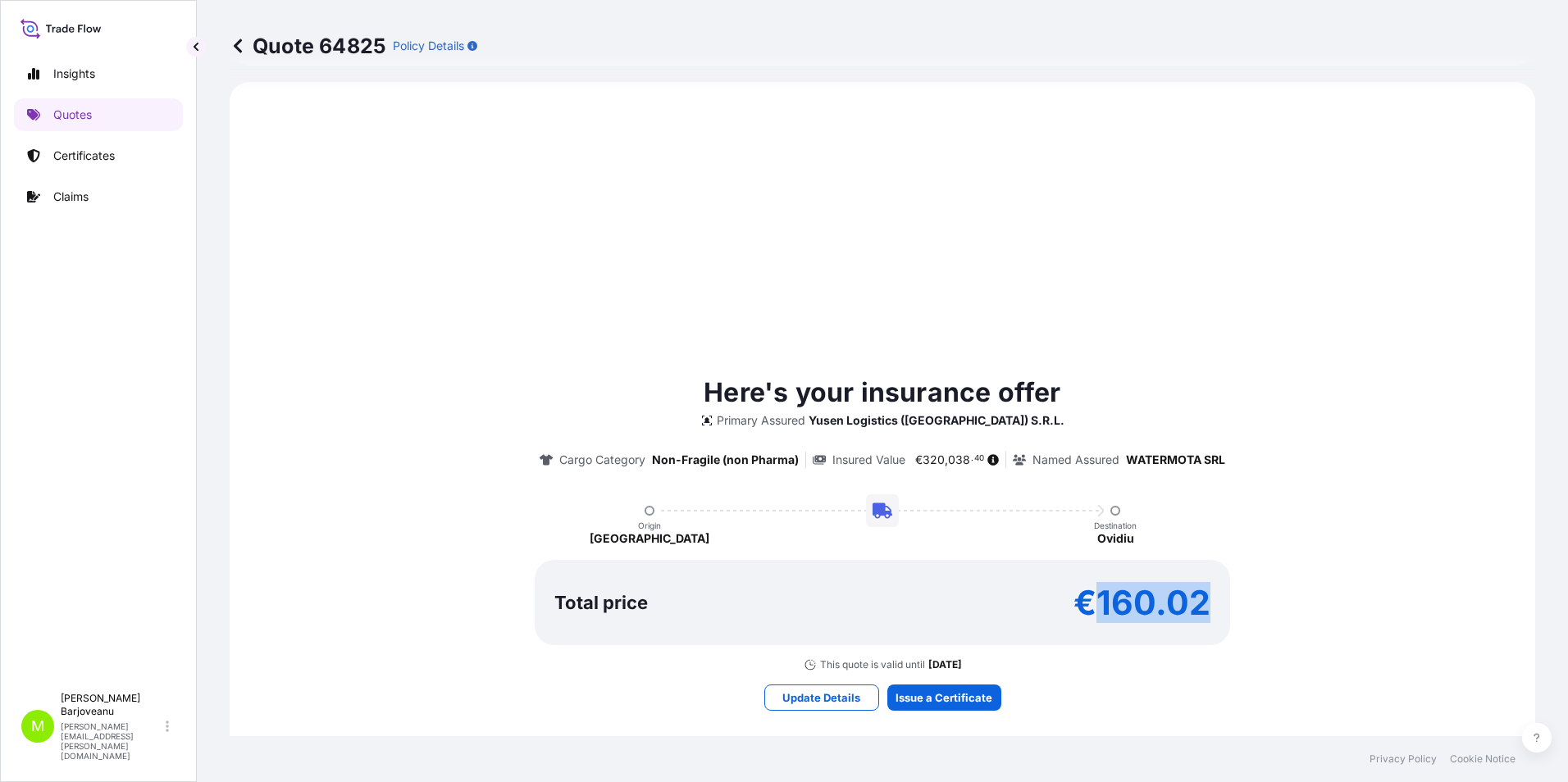
drag, startPoint x: 1094, startPoint y: 609, endPoint x: 1218, endPoint y: 602, distance: 124.2
click at [1218, 602] on div "Total price €160.02" at bounding box center [883, 602] width 695 height 85
drag, startPoint x: 1218, startPoint y: 602, endPoint x: 1155, endPoint y: 604, distance: 63.0
copy p "160.02"
drag, startPoint x: 921, startPoint y: 460, endPoint x: 960, endPoint y: 459, distance: 39.0
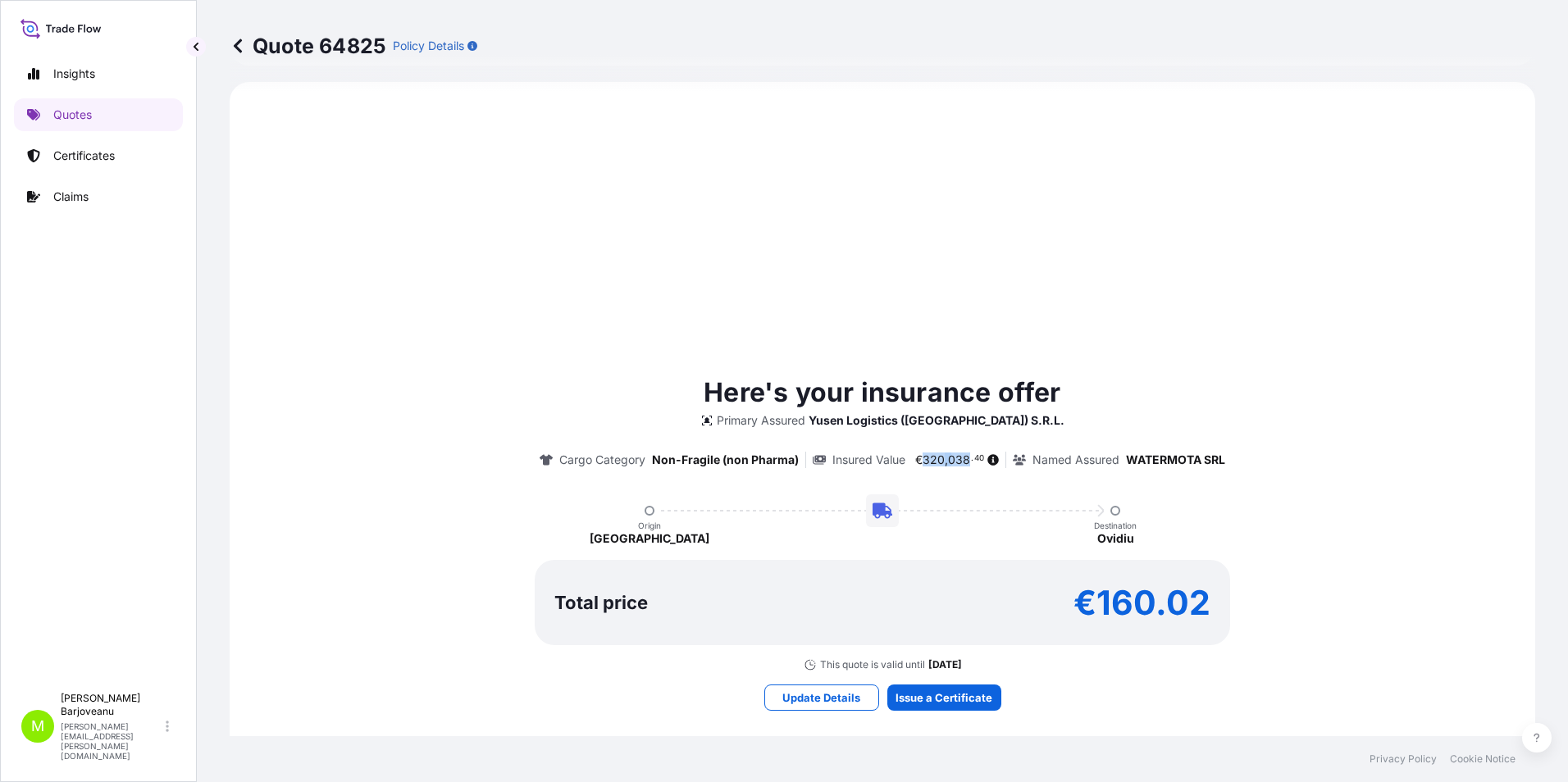
click at [960, 459] on span "€ 320 , 038 . 40" at bounding box center [949, 460] width 69 height 12
copy span "320 , 038"
drag, startPoint x: 1093, startPoint y: 600, endPoint x: 1207, endPoint y: 592, distance: 114.3
click at [1207, 592] on div "Total price €160.02" at bounding box center [883, 602] width 695 height 85
copy p "160.02"
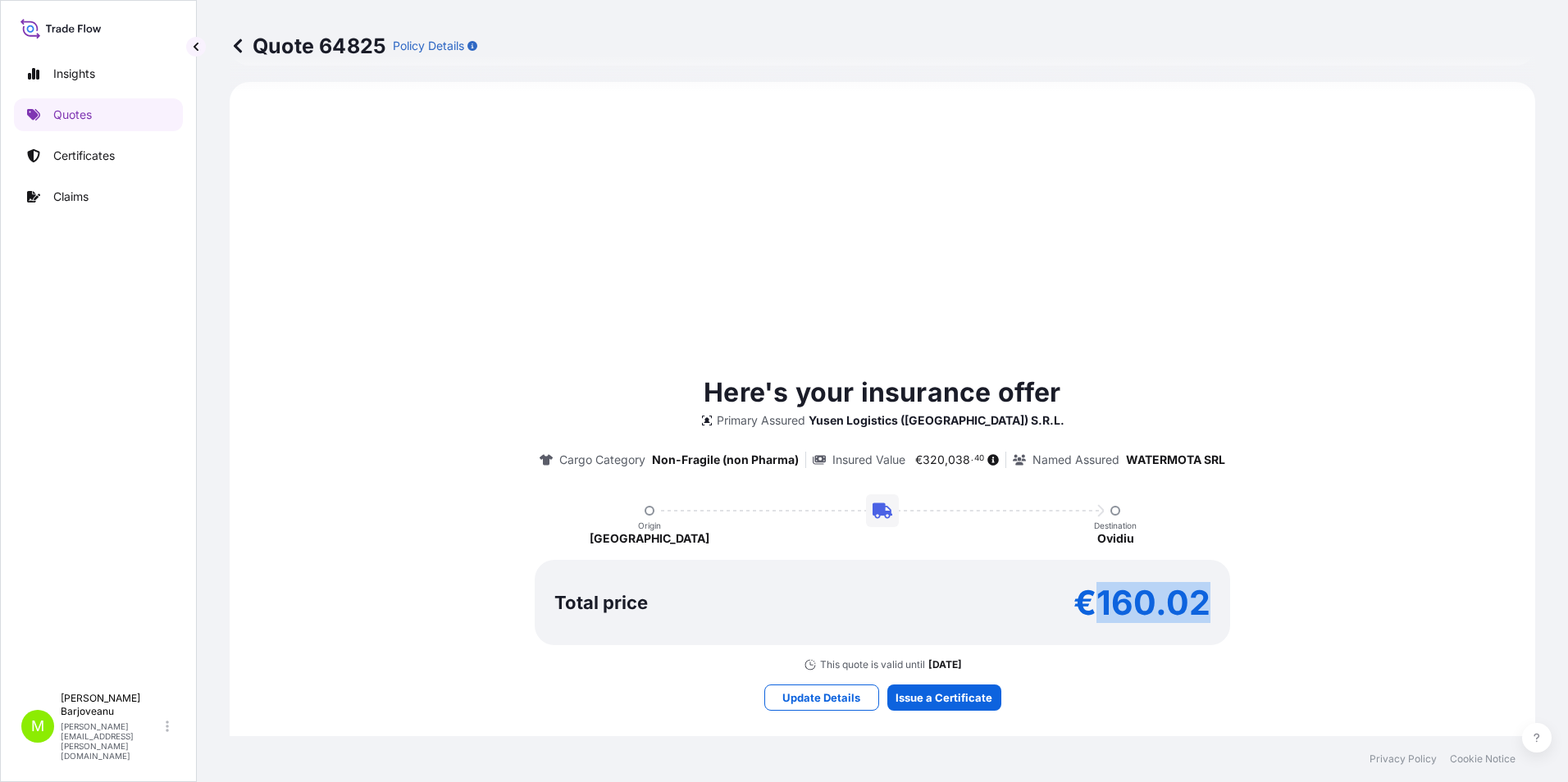
click at [236, 44] on icon at bounding box center [238, 45] width 8 height 14
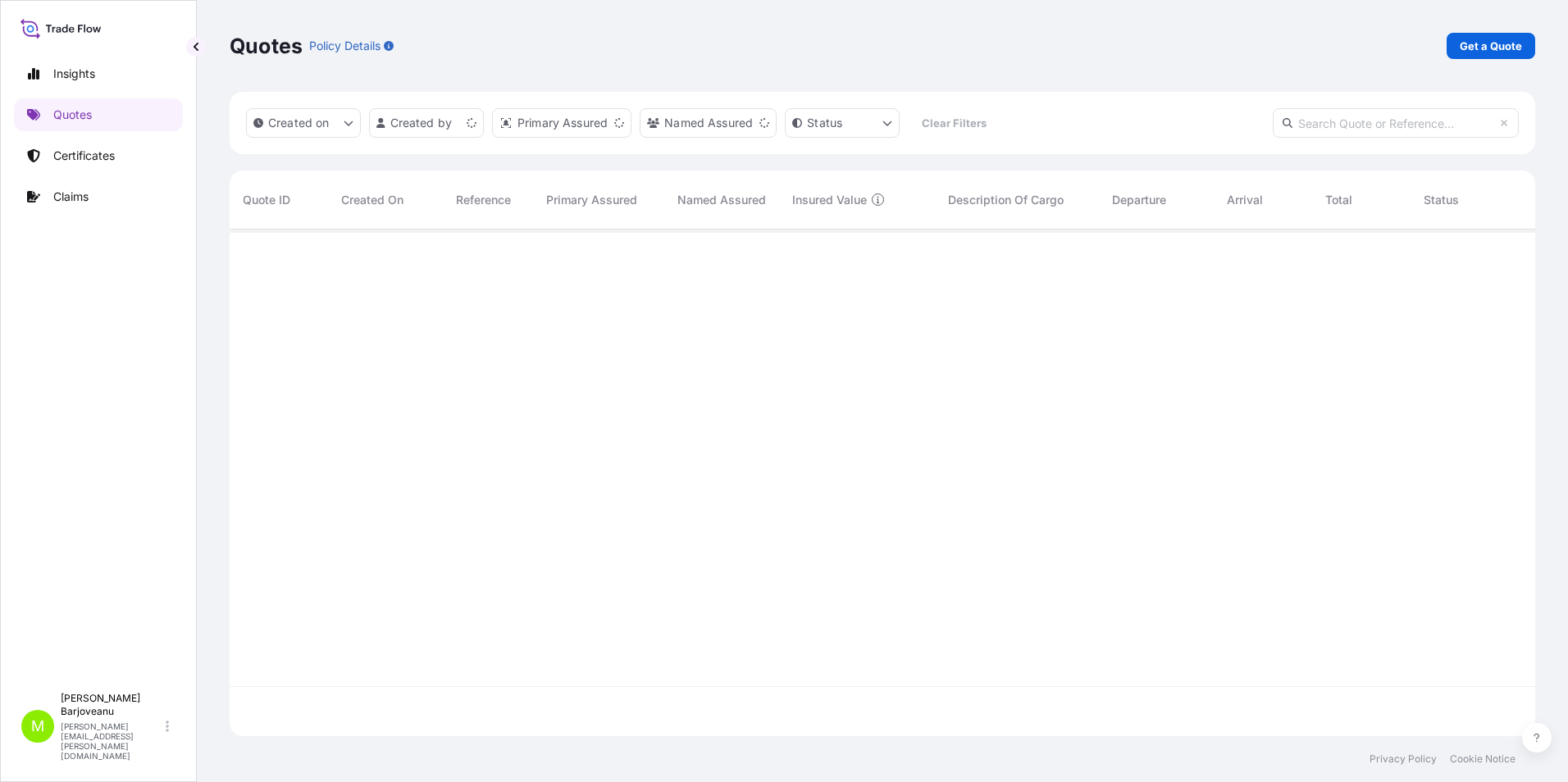
scroll to position [503, 1293]
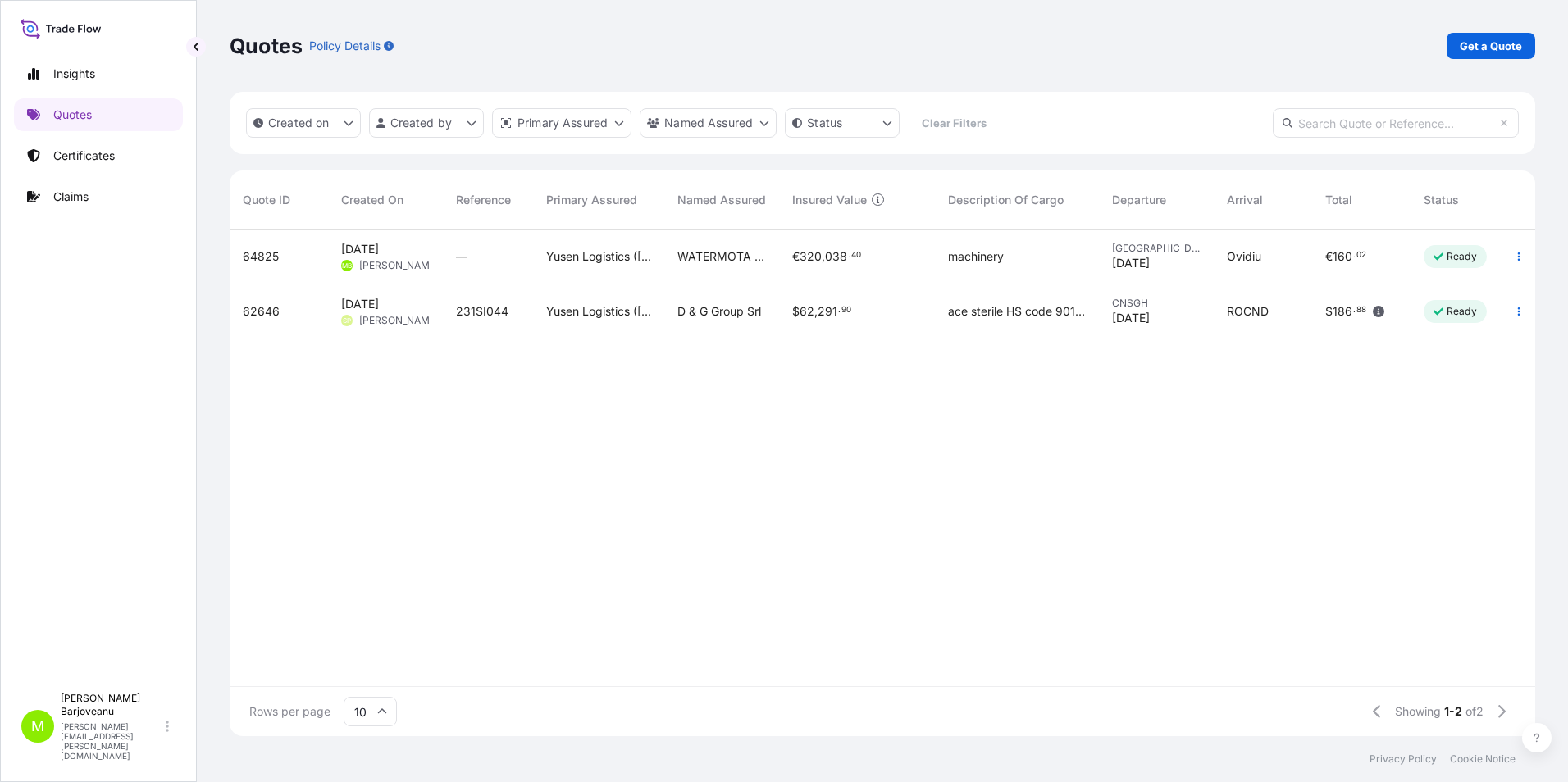
click at [1520, 40] on p "Get a Quote" at bounding box center [1491, 46] width 63 height 17
select select "Sea"
select select "21"
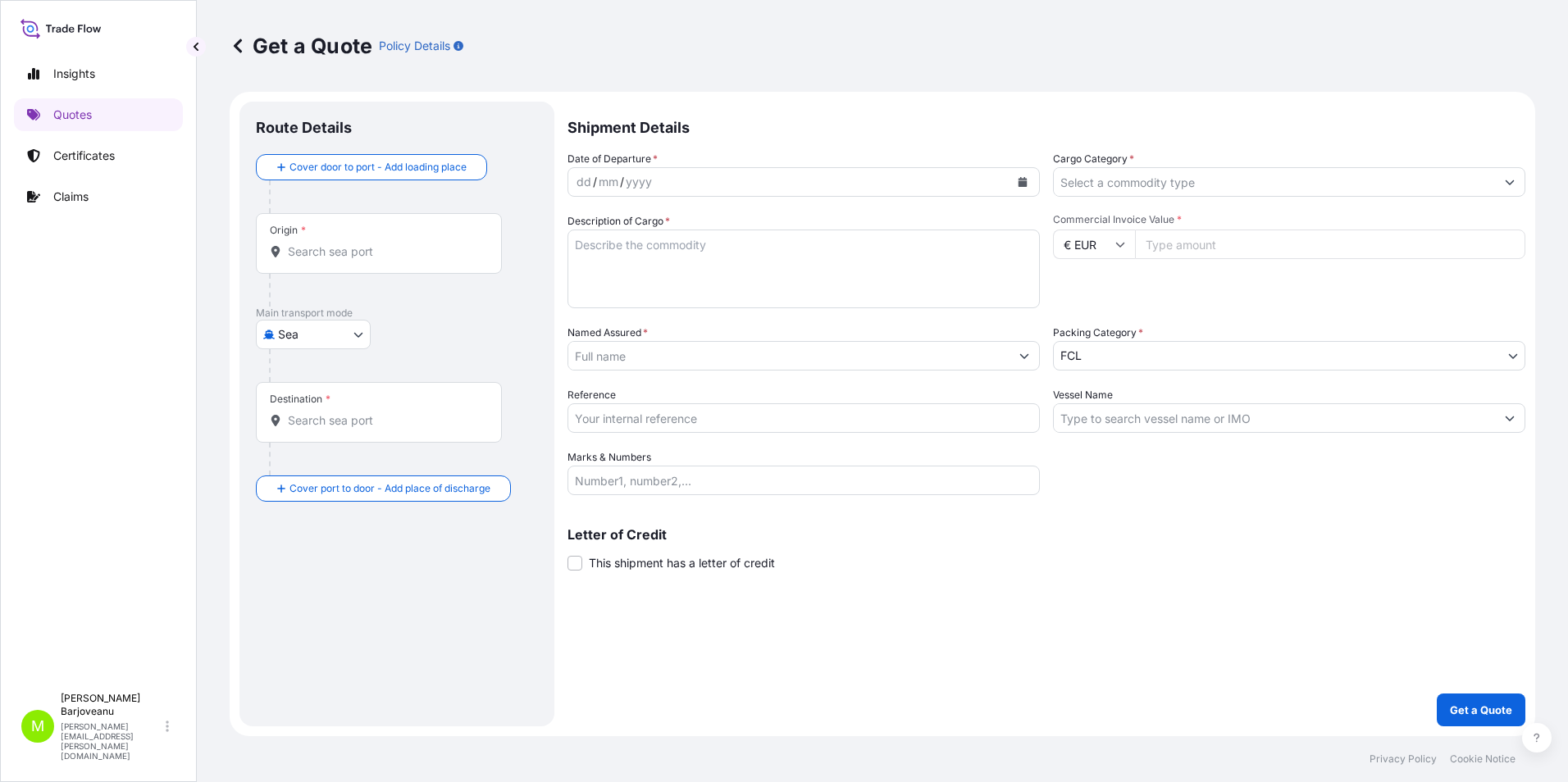
click at [1260, 419] on input "Vessel Name" at bounding box center [1275, 418] width 441 height 29
click at [1505, 419] on icon "Show suggestions" at bounding box center [1510, 419] width 10 height 10
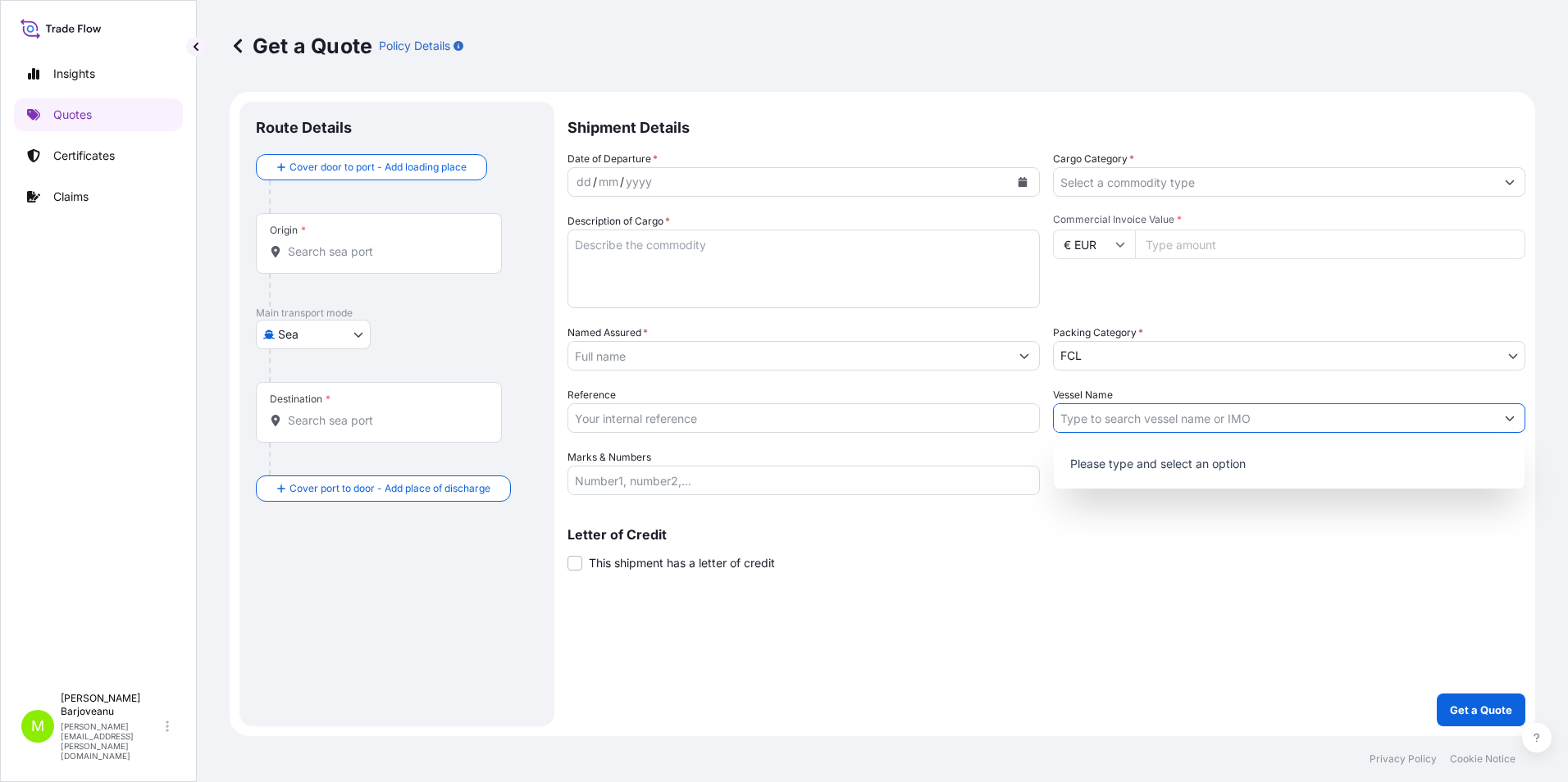
click at [735, 415] on input "Reference" at bounding box center [803, 418] width 472 height 29
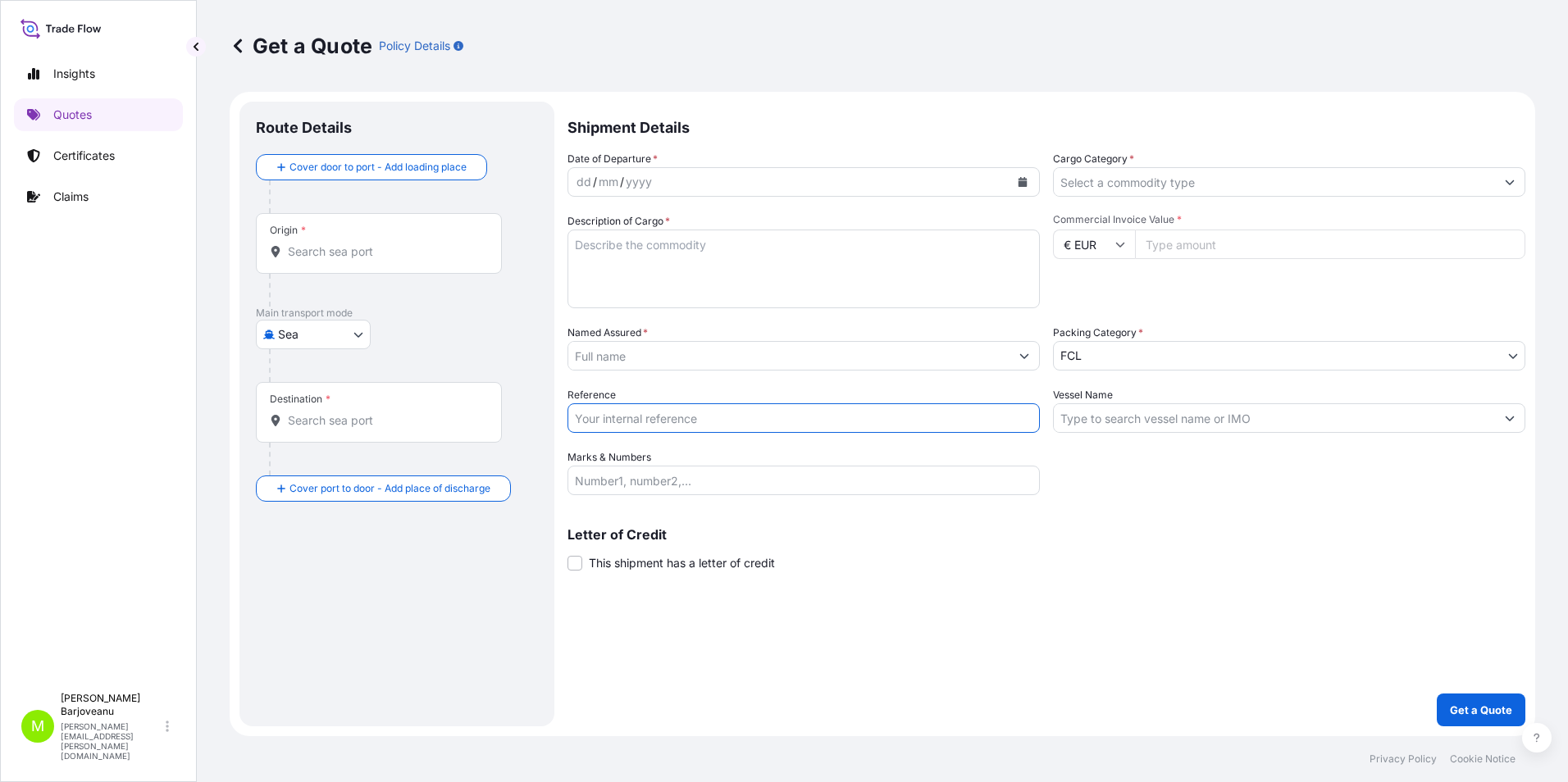
click at [1189, 592] on div "Shipment Details Date of Departure * dd / mm / yyyy Cargo Category * Descriptio…" at bounding box center [1046, 414] width 958 height 625
click at [240, 40] on icon at bounding box center [238, 45] width 8 height 14
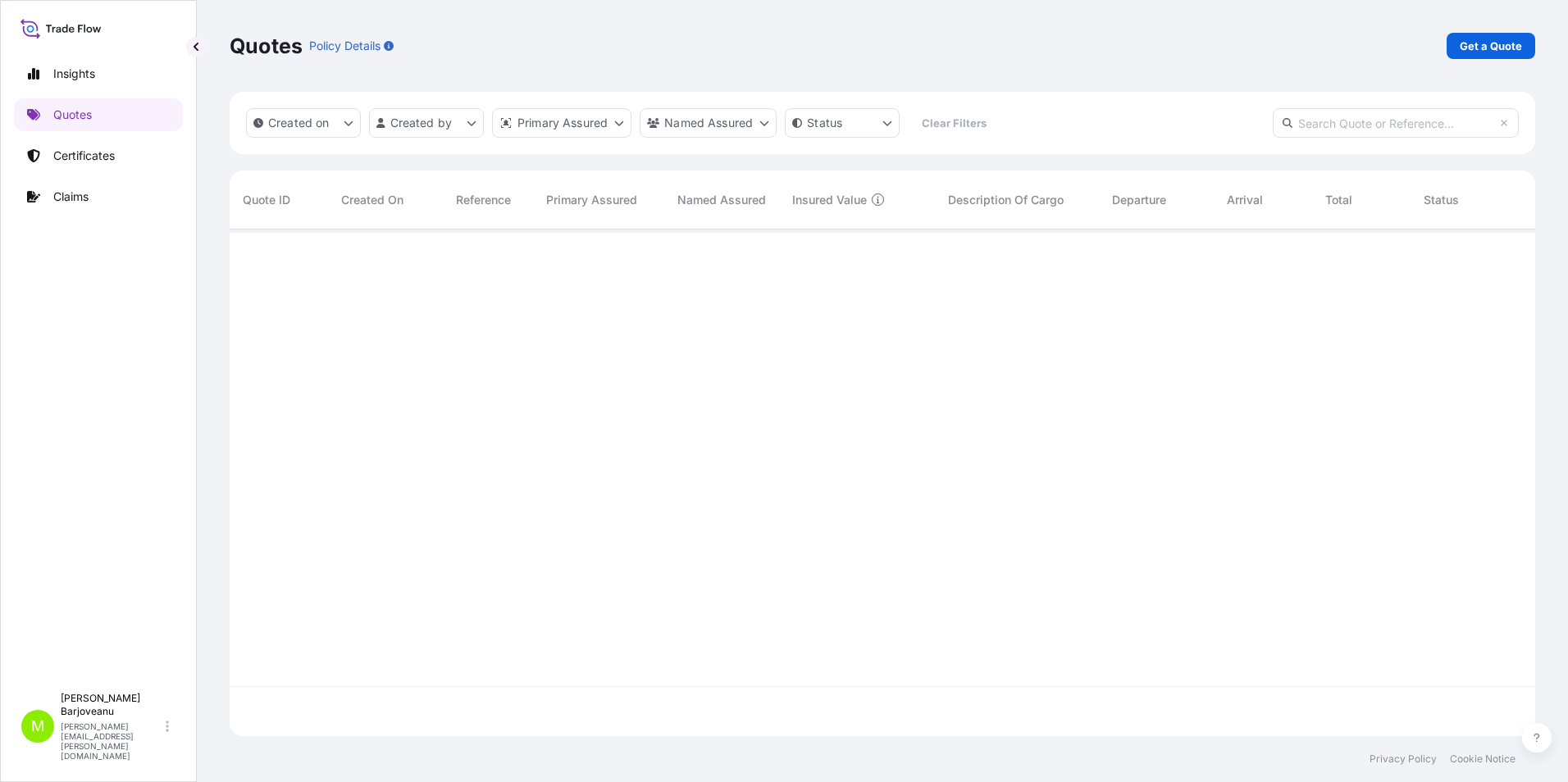
scroll to position [503, 1293]
